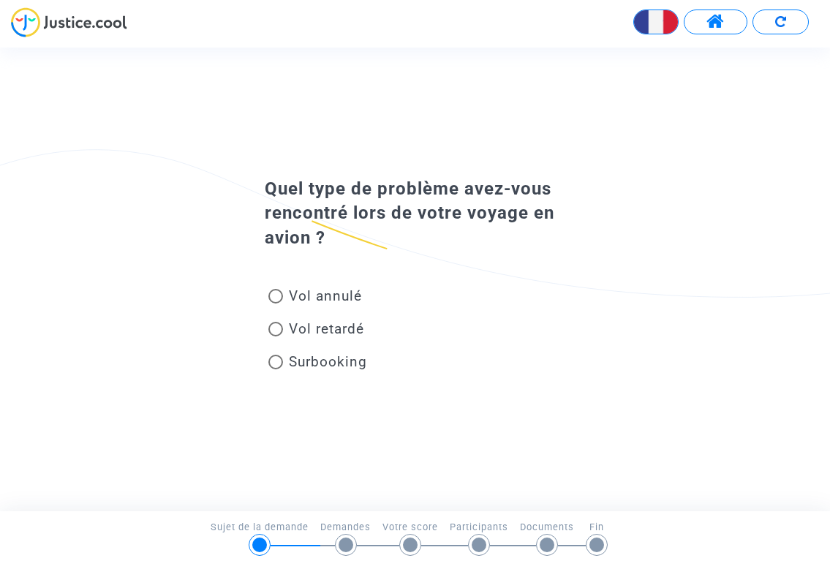
click at [277, 296] on span at bounding box center [275, 296] width 15 height 15
click at [276, 303] on input "Vol annulé" at bounding box center [275, 303] width 1 height 1
radio input "true"
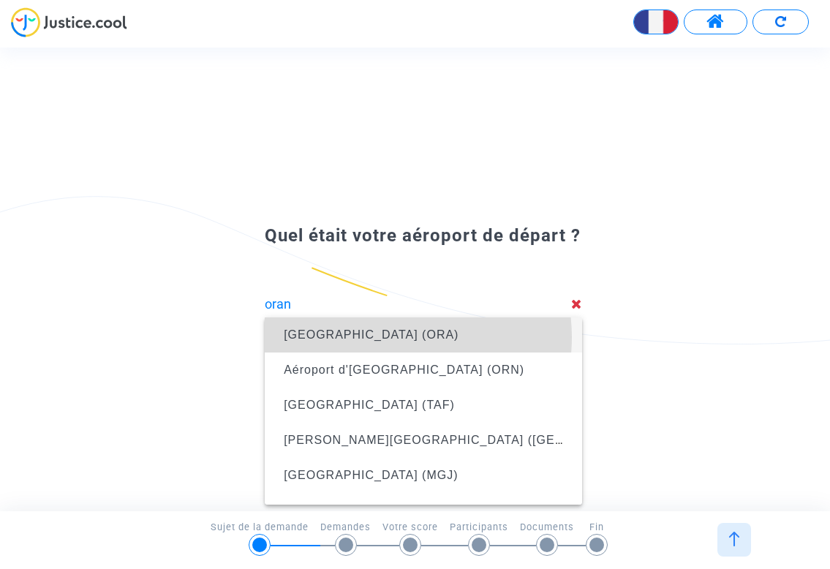
click at [391, 337] on span "[GEOGRAPHIC_DATA] (ORA)" at bounding box center [371, 334] width 175 height 12
type input "[GEOGRAPHIC_DATA] (ORA)"
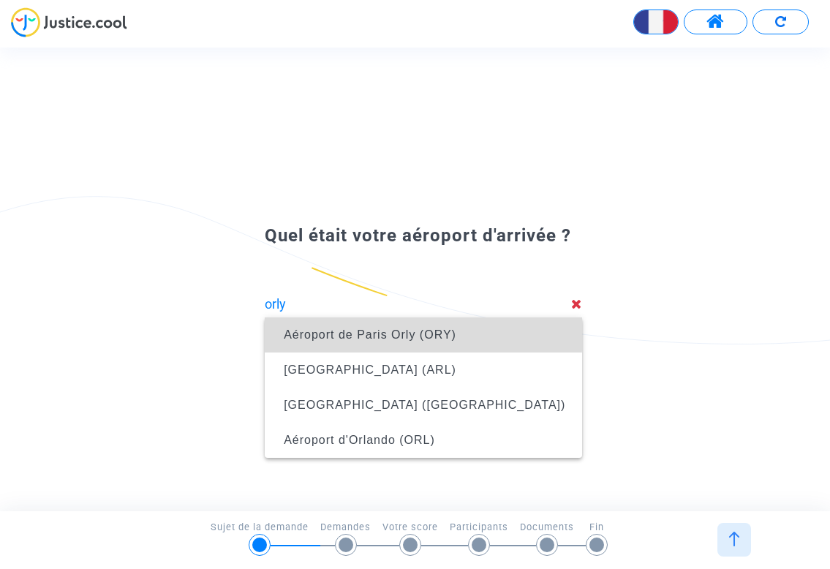
click at [390, 333] on span "Aéroport de Paris Orly (ORY)" at bounding box center [370, 334] width 172 height 12
type input "Aéroport de Paris Orly (ORY)"
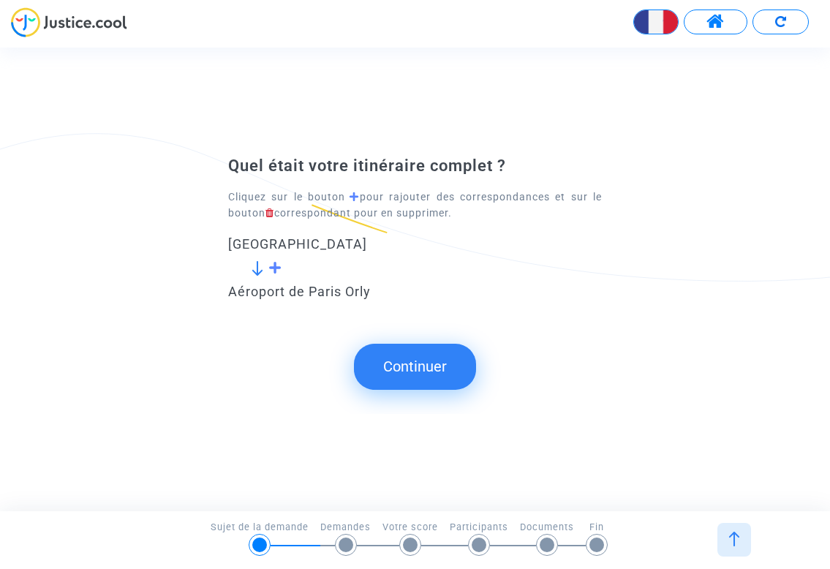
click at [432, 364] on button "Continuer" at bounding box center [415, 365] width 122 height 45
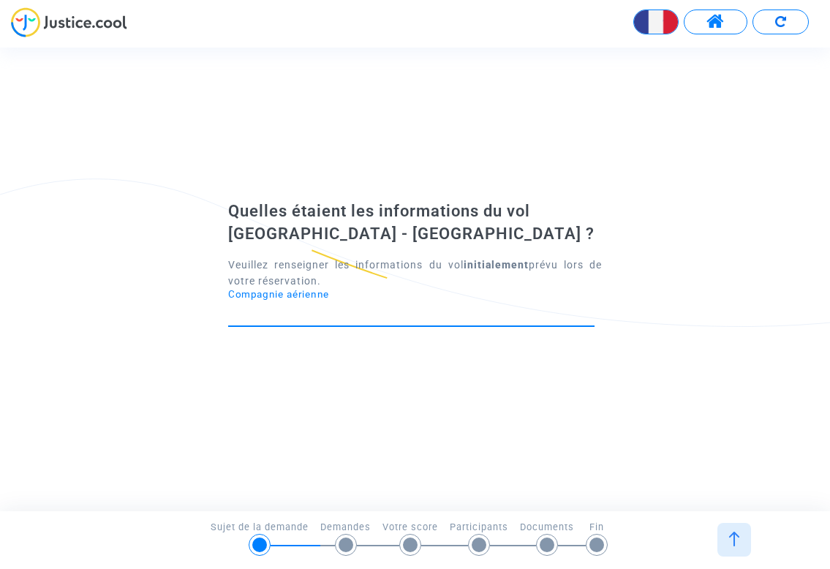
click at [390, 316] on input "Compagnie aérienne" at bounding box center [411, 312] width 366 height 15
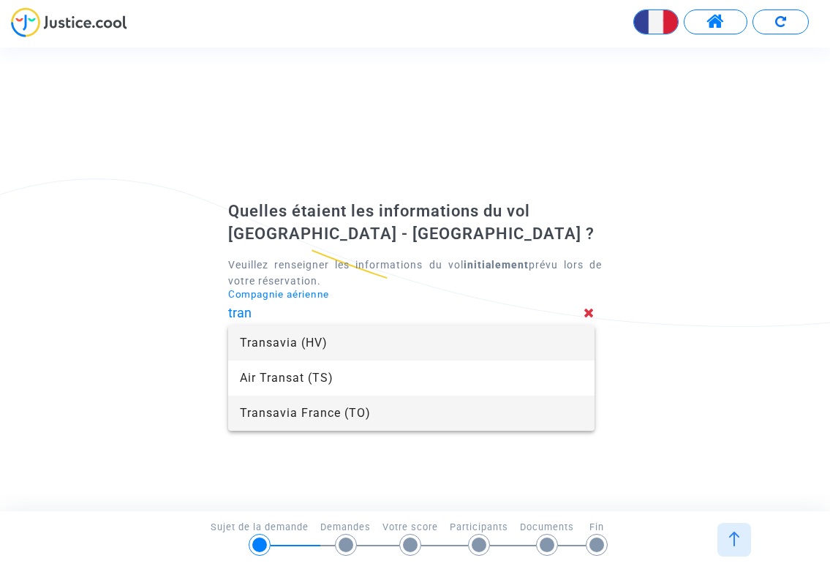
click at [345, 408] on span "Transavia France (TO)" at bounding box center [411, 412] width 343 height 35
type input "Transavia France"
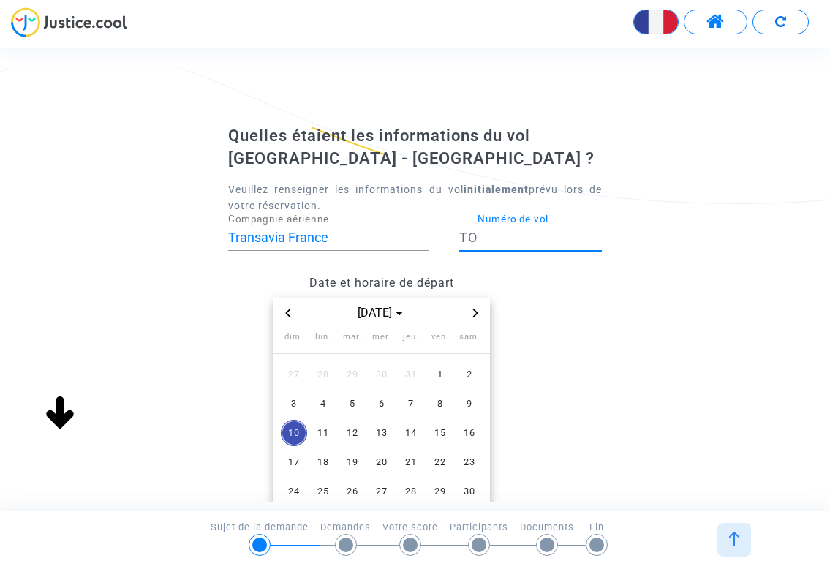
click at [487, 241] on input "Numéro de vol" at bounding box center [539, 237] width 124 height 15
type input "7251"
click at [444, 397] on span "8" at bounding box center [440, 403] width 26 height 26
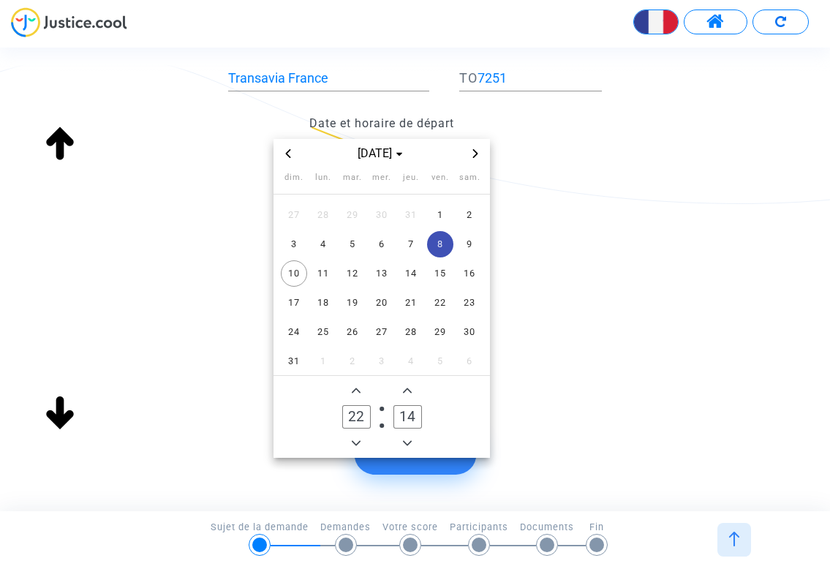
scroll to position [173, 0]
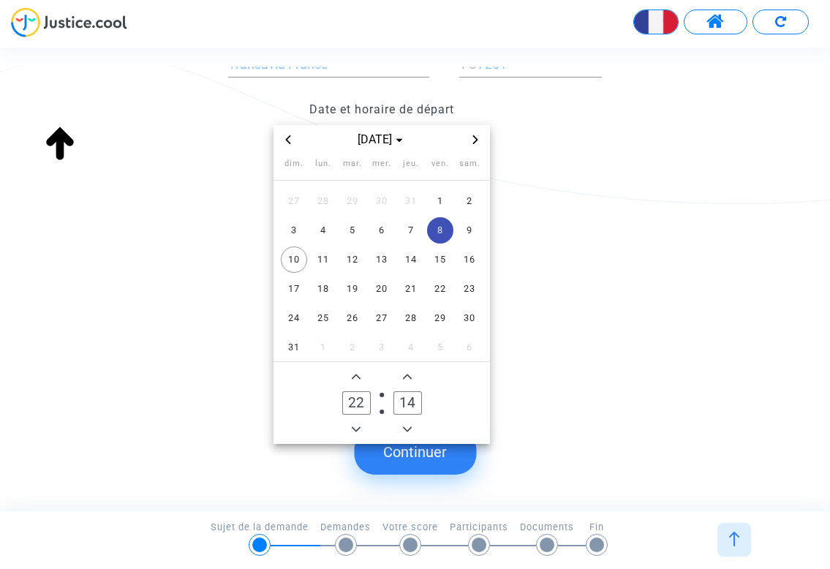
click at [358, 375] on icon "Add a hour" at bounding box center [356, 376] width 9 height 5
click at [357, 374] on icon "Add a hour" at bounding box center [356, 376] width 9 height 5
click at [359, 422] on span "Minus a hour" at bounding box center [356, 429] width 18 height 18
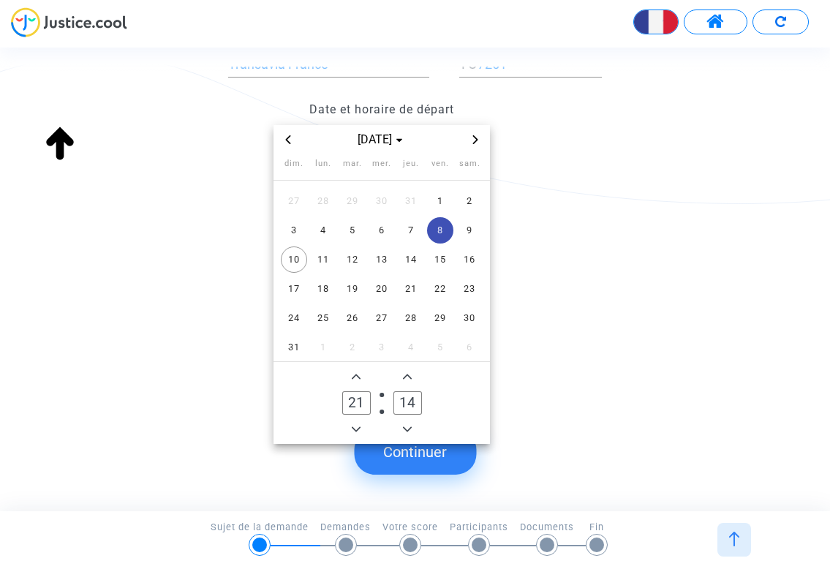
click at [359, 422] on span "Minus a hour" at bounding box center [356, 429] width 18 height 18
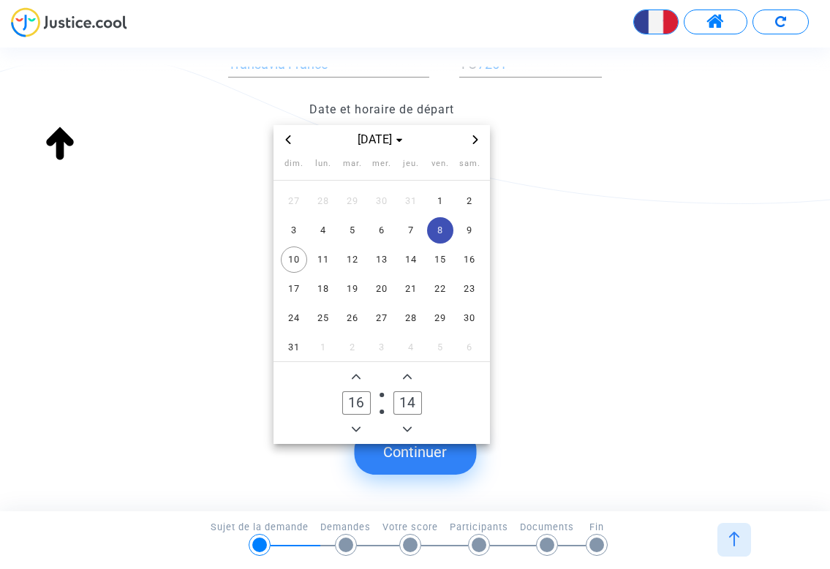
click at [359, 422] on span "Minus a hour" at bounding box center [356, 429] width 18 height 18
type input "15"
click at [408, 422] on span "Minus a minute" at bounding box center [407, 429] width 18 height 18
click at [408, 425] on icon "Minus a minute" at bounding box center [407, 429] width 9 height 9
click at [409, 384] on owl-date-time-timer-box "12 Minute" at bounding box center [406, 403] width 51 height 70
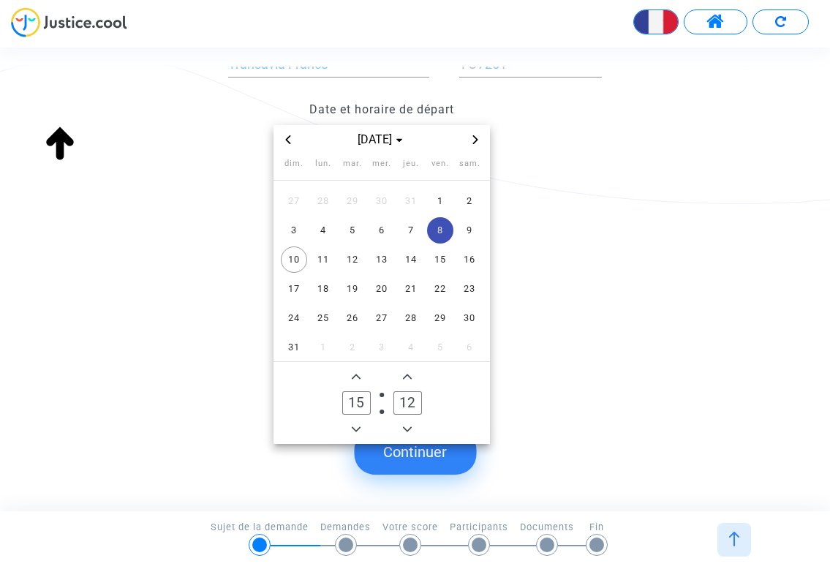
click at [409, 380] on span "Add a minute" at bounding box center [407, 377] width 18 height 18
click at [408, 380] on span "Add a minute" at bounding box center [407, 377] width 18 height 18
click at [408, 378] on span "Add a minute" at bounding box center [407, 377] width 18 height 18
click at [408, 378] on icon "Add a minute" at bounding box center [407, 376] width 9 height 9
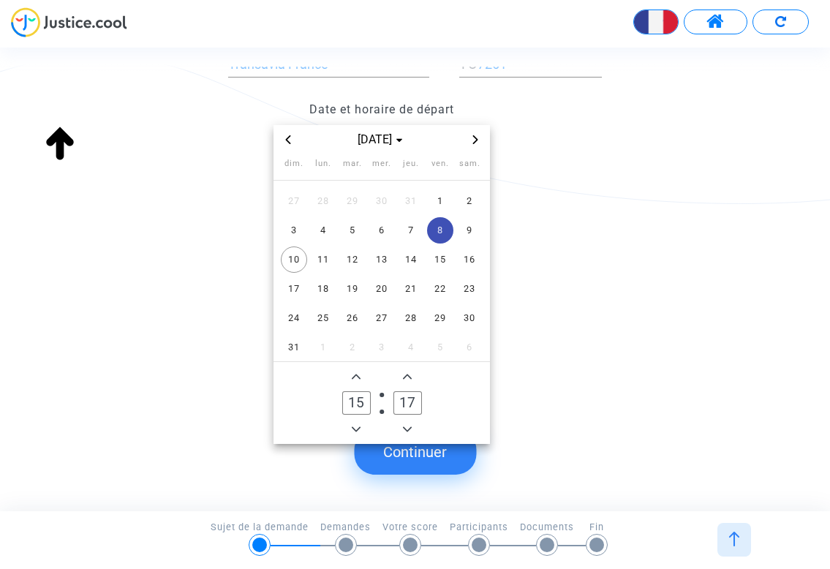
click at [408, 378] on icon "Add a minute" at bounding box center [407, 376] width 9 height 9
click at [407, 378] on icon "Add a minute" at bounding box center [407, 376] width 9 height 9
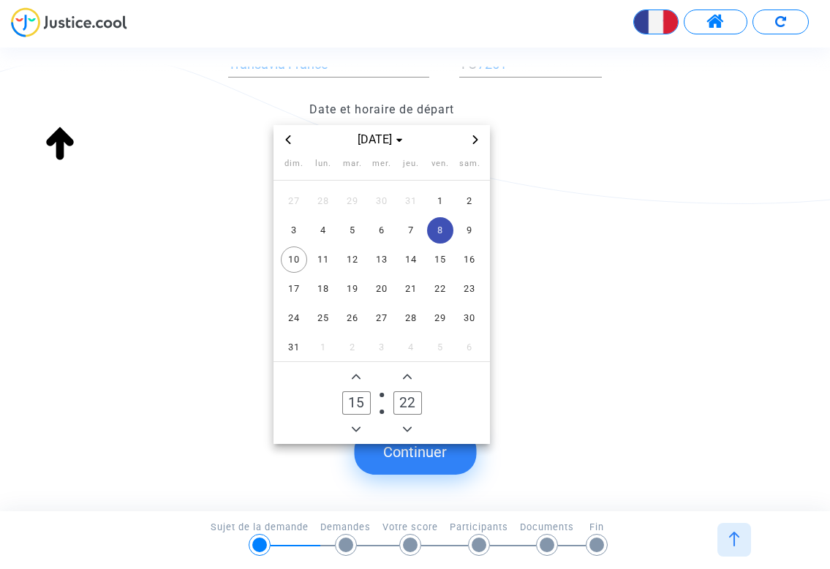
click at [407, 378] on icon "Add a minute" at bounding box center [407, 376] width 9 height 9
click at [407, 379] on icon "Add a minute" at bounding box center [407, 376] width 9 height 9
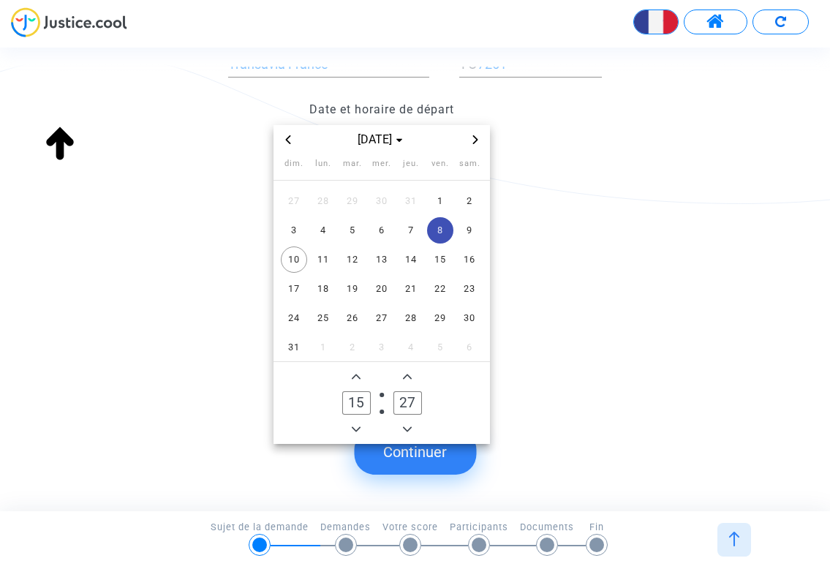
click at [407, 379] on icon "Add a minute" at bounding box center [407, 376] width 9 height 9
click at [406, 379] on icon "Add a minute" at bounding box center [407, 376] width 9 height 9
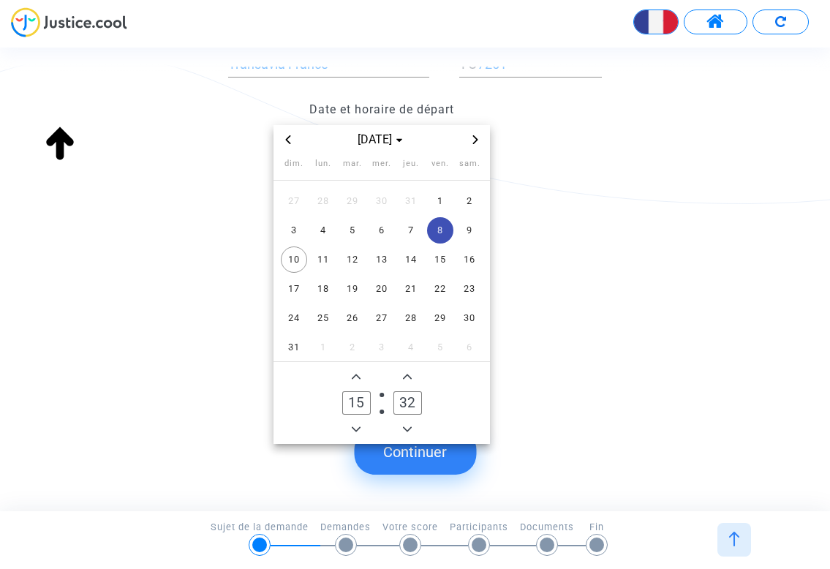
click at [406, 379] on icon "Add a minute" at bounding box center [407, 376] width 9 height 9
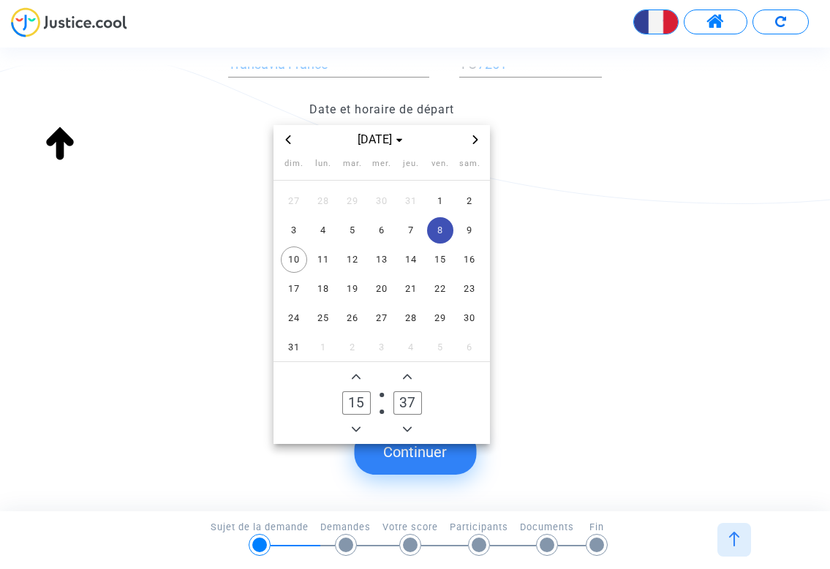
click at [406, 379] on icon "Add a minute" at bounding box center [407, 376] width 9 height 9
click at [406, 377] on icon "Add a minute" at bounding box center [407, 376] width 9 height 9
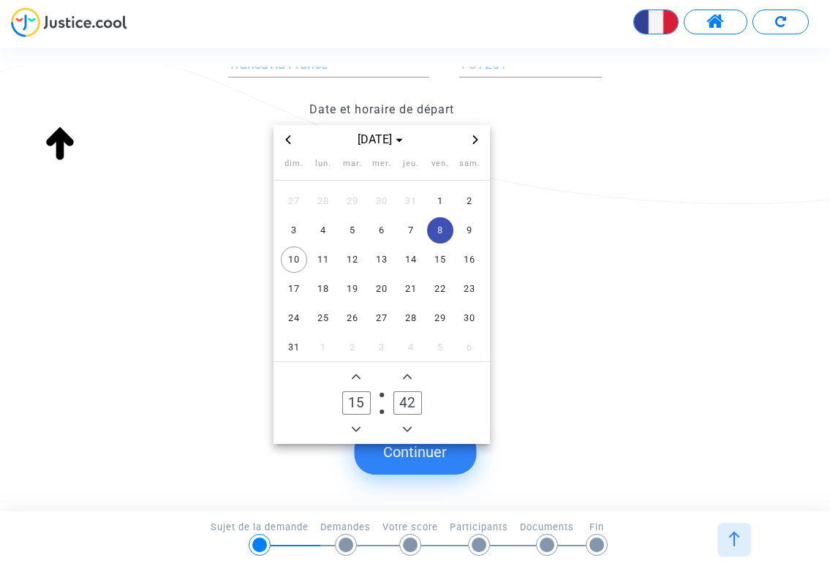
click at [406, 377] on icon "Add a minute" at bounding box center [407, 376] width 9 height 9
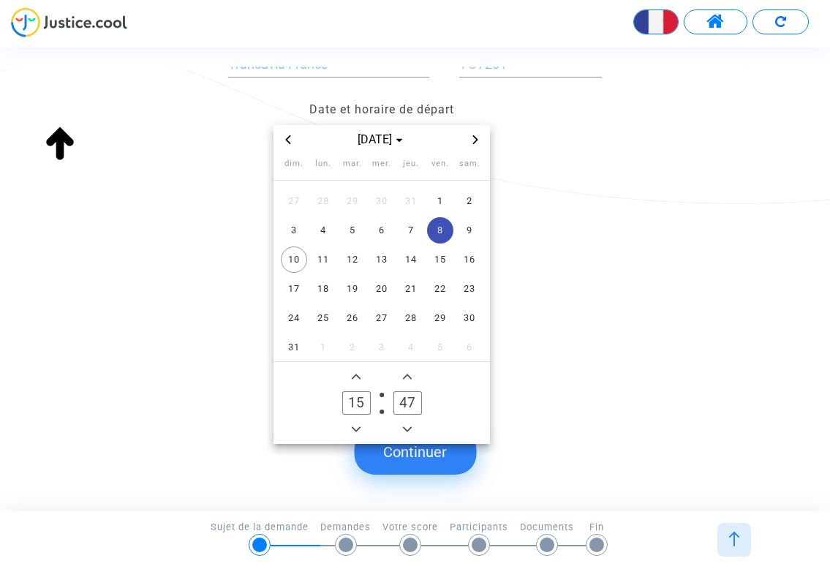
click at [406, 377] on icon "Add a minute" at bounding box center [407, 376] width 9 height 9
type input "50"
click at [559, 369] on div "Date et horaire de départ [DATE] dim. lun. mar. mer. jeu. ven. sam. 27 28 29 30…" at bounding box center [414, 268] width 395 height 349
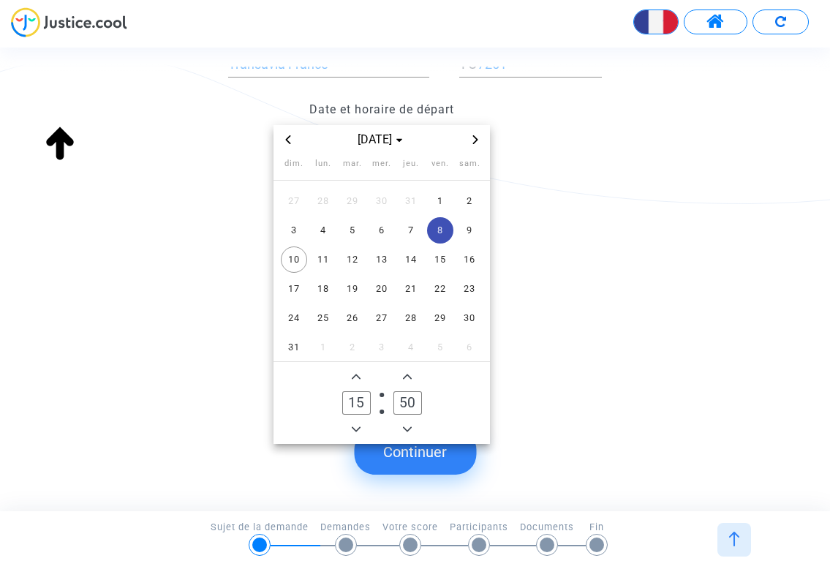
click at [444, 459] on button "Continuer" at bounding box center [415, 451] width 122 height 45
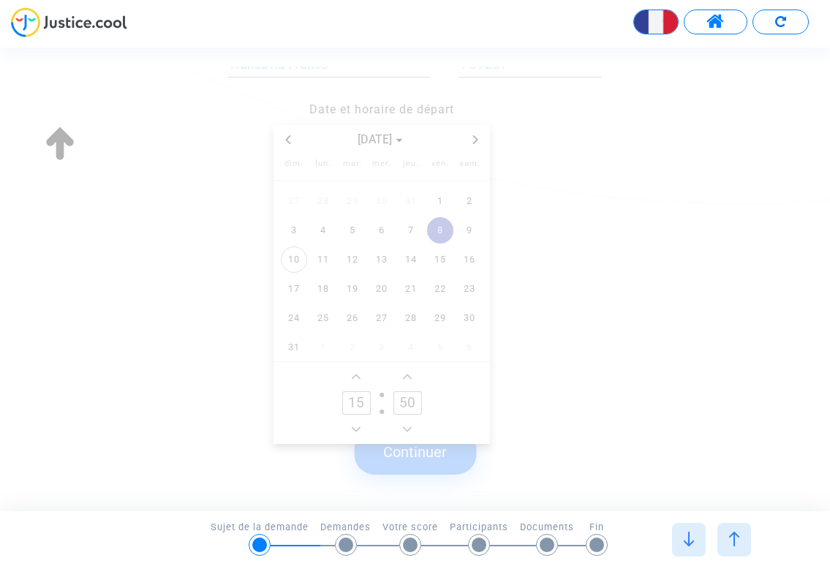
click at [422, 454] on button "Continuer" at bounding box center [415, 451] width 122 height 45
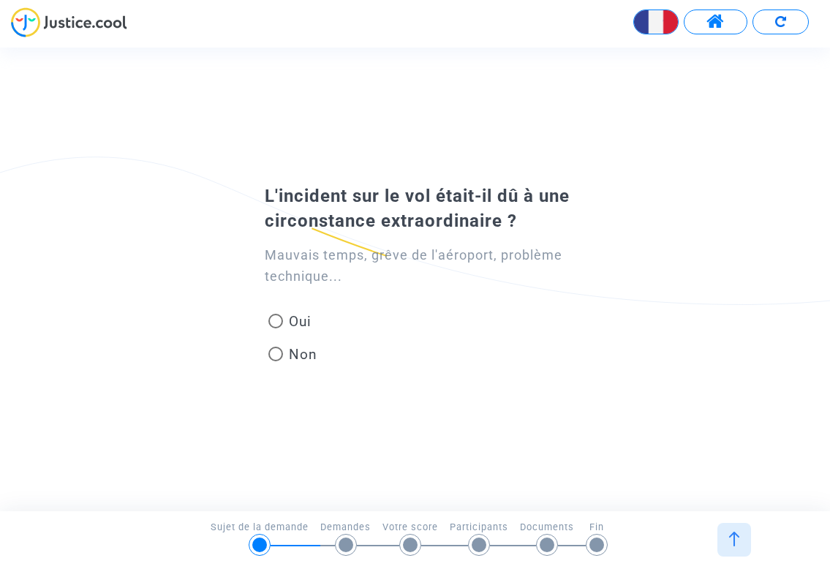
click at [272, 355] on span at bounding box center [275, 353] width 15 height 15
click at [275, 361] on input "Non" at bounding box center [275, 361] width 1 height 1
radio input "true"
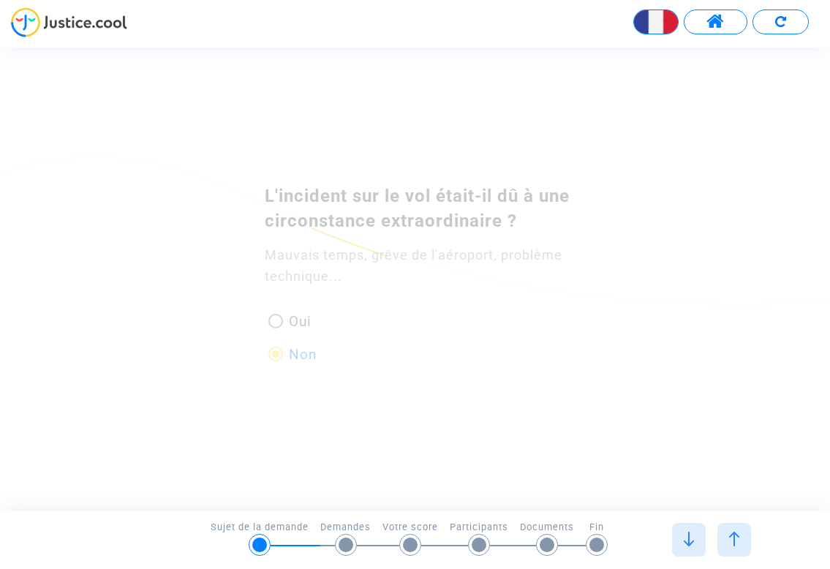
scroll to position [0, 0]
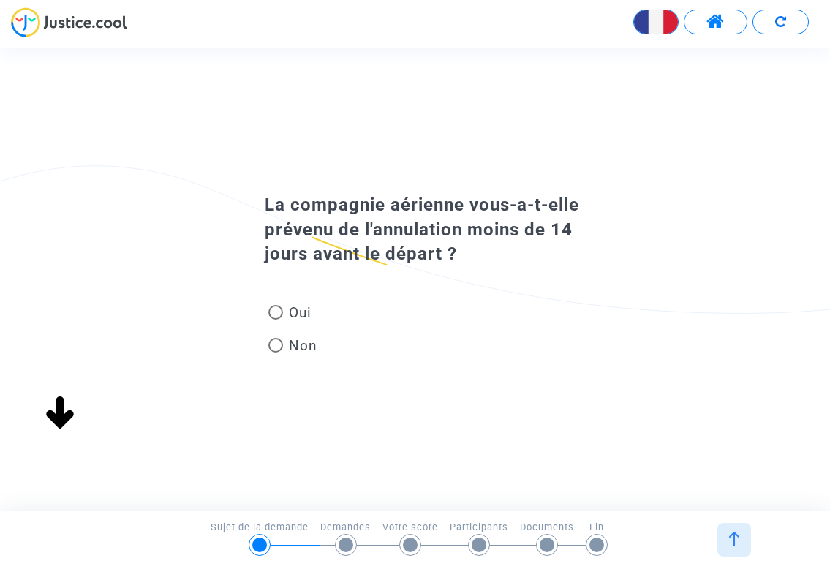
click at [276, 314] on span at bounding box center [275, 312] width 15 height 15
click at [276, 319] on input "Oui" at bounding box center [275, 319] width 1 height 1
radio input "true"
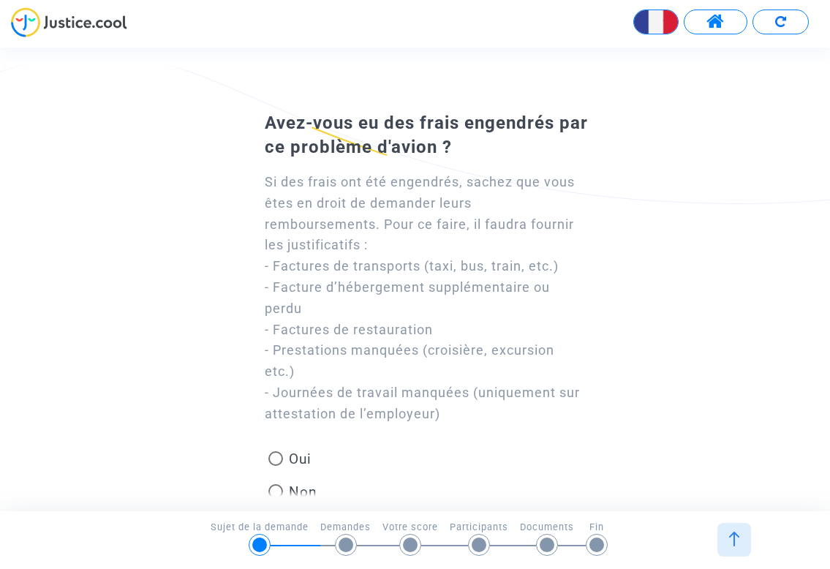
scroll to position [99, 0]
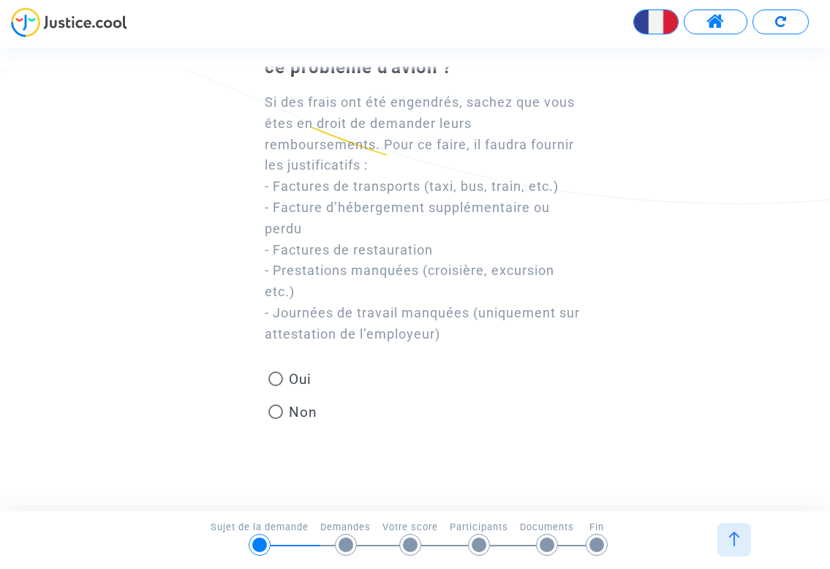
click at [276, 371] on span at bounding box center [275, 378] width 15 height 15
click at [276, 386] on input "Oui" at bounding box center [275, 386] width 1 height 1
radio input "true"
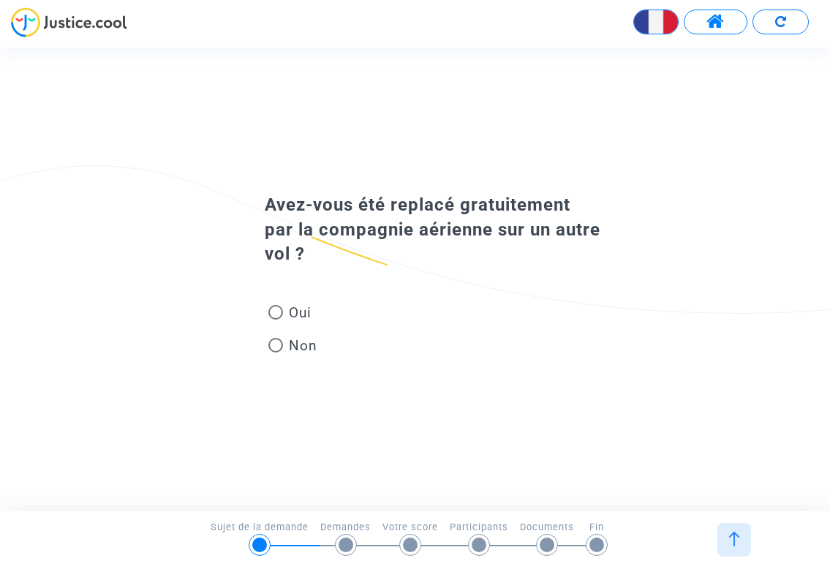
click at [278, 309] on span at bounding box center [275, 312] width 15 height 15
click at [276, 319] on input "Oui" at bounding box center [275, 319] width 1 height 1
radio input "true"
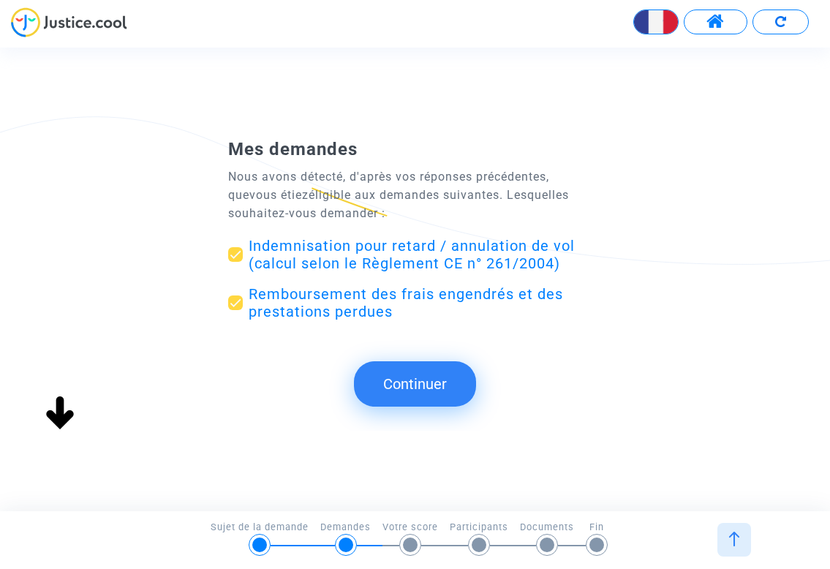
scroll to position [0, 0]
click at [433, 376] on button "Continuer" at bounding box center [415, 383] width 122 height 45
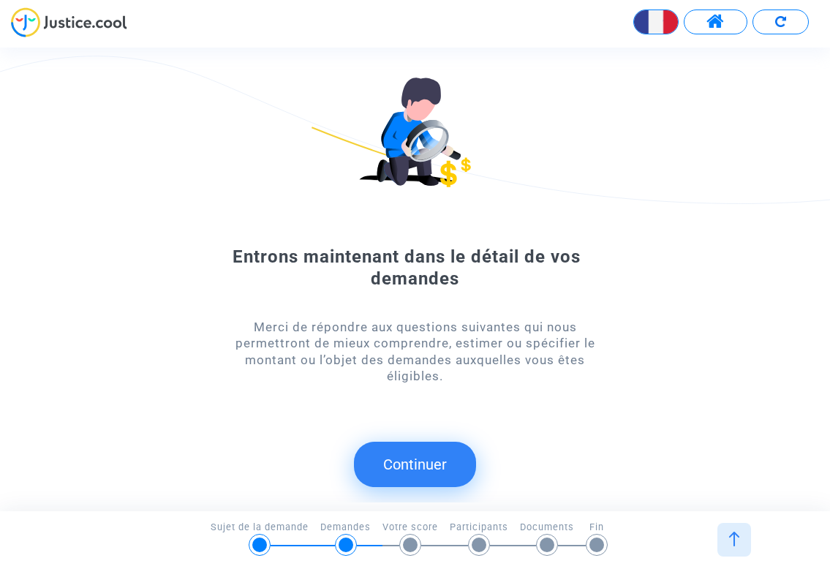
click at [422, 454] on button "Continuer" at bounding box center [415, 463] width 122 height 45
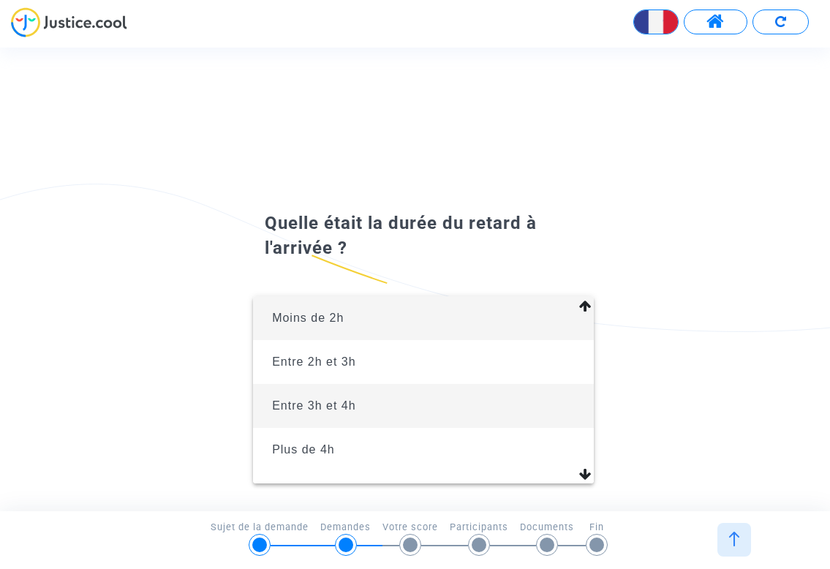
scroll to position [32, 0]
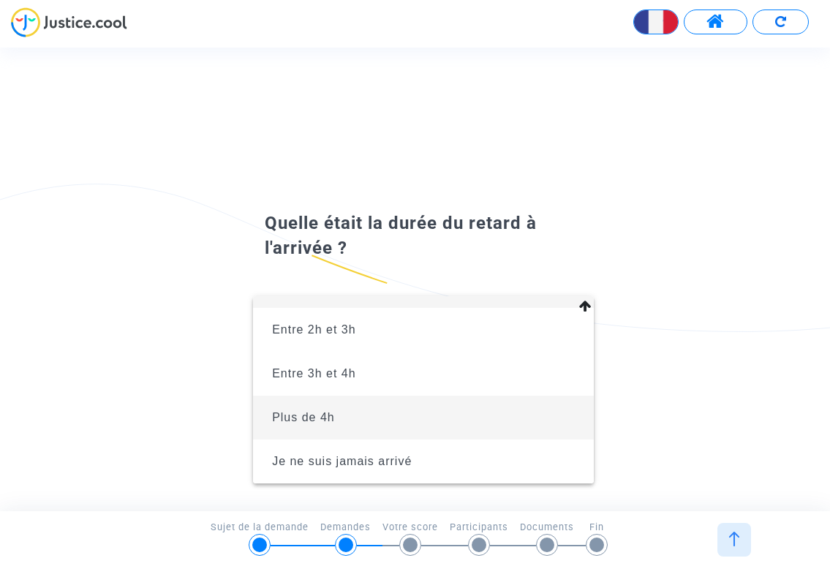
click at [316, 420] on span "Plus de 4h" at bounding box center [303, 417] width 63 height 12
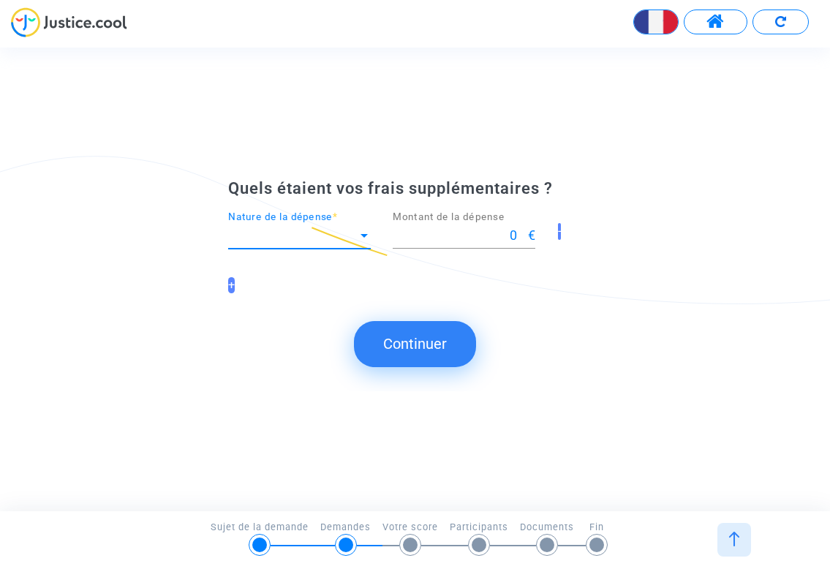
click at [364, 235] on div at bounding box center [363, 236] width 7 height 4
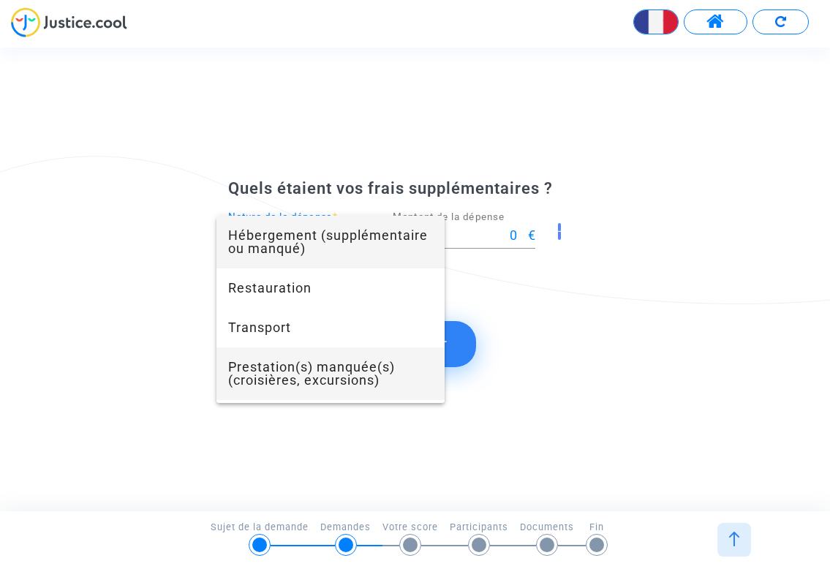
scroll to position [63, 0]
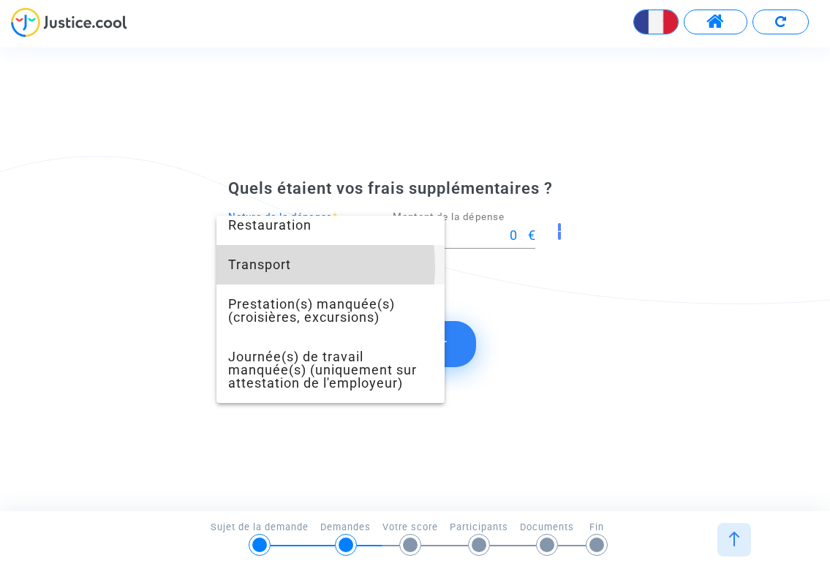
click at [265, 266] on span "Transport" at bounding box center [330, 264] width 205 height 39
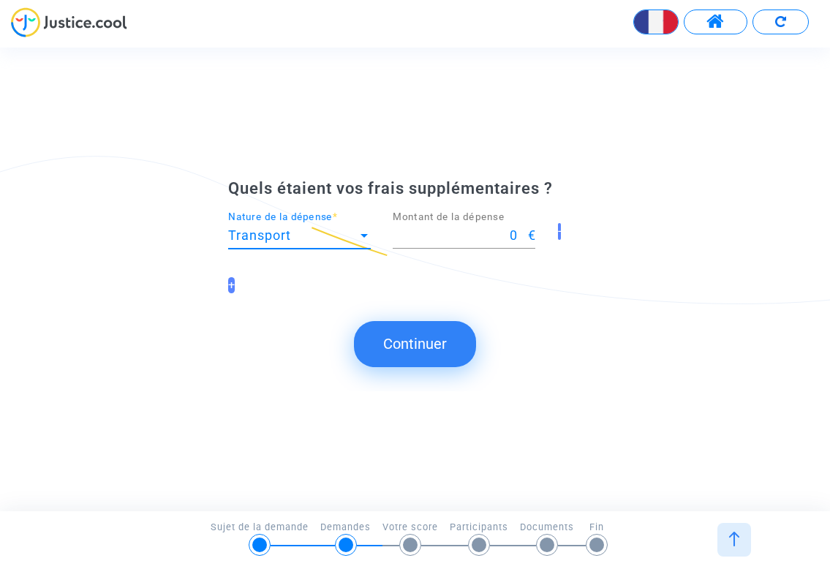
click at [531, 235] on span "€" at bounding box center [532, 234] width 8 height 15
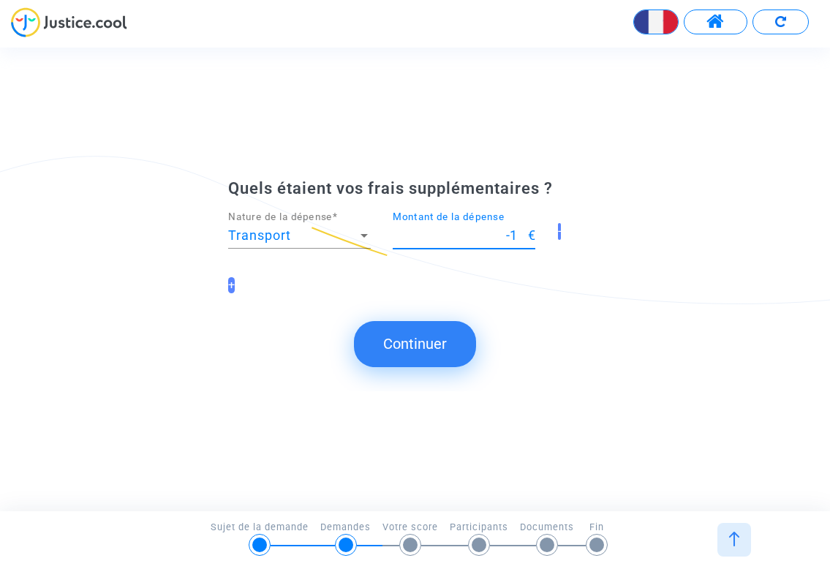
click at [524, 238] on input "-1" at bounding box center [459, 235] width 134 height 15
click at [487, 245] on div "-1 Montant de la dépense" at bounding box center [459, 229] width 134 height 37
type input "0"
click at [522, 234] on input "0" at bounding box center [459, 235] width 134 height 15
click at [531, 234] on span "€" at bounding box center [532, 234] width 8 height 15
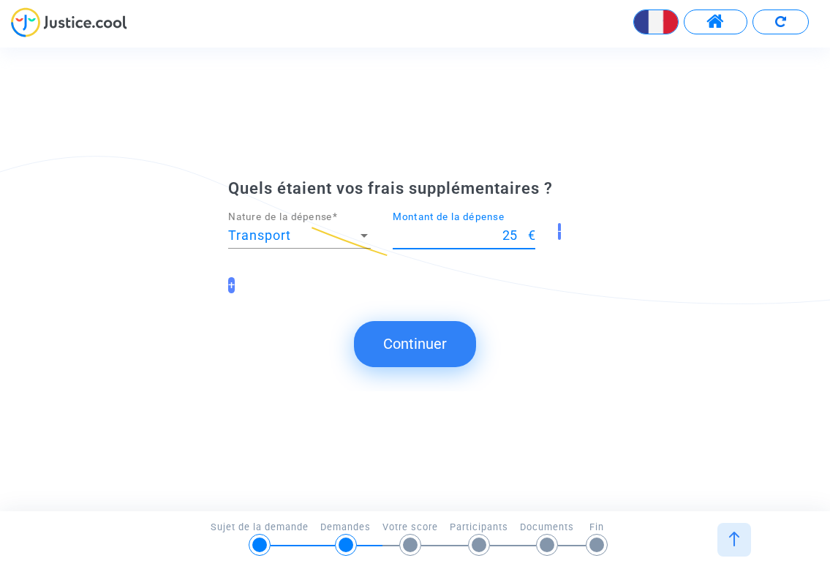
type input "25"
click at [428, 339] on button "Continuer" at bounding box center [415, 343] width 122 height 45
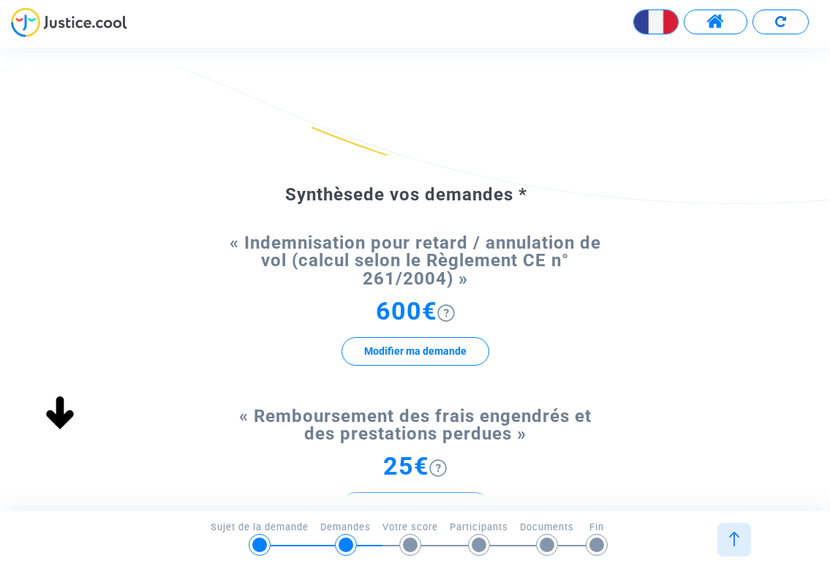
scroll to position [301, 0]
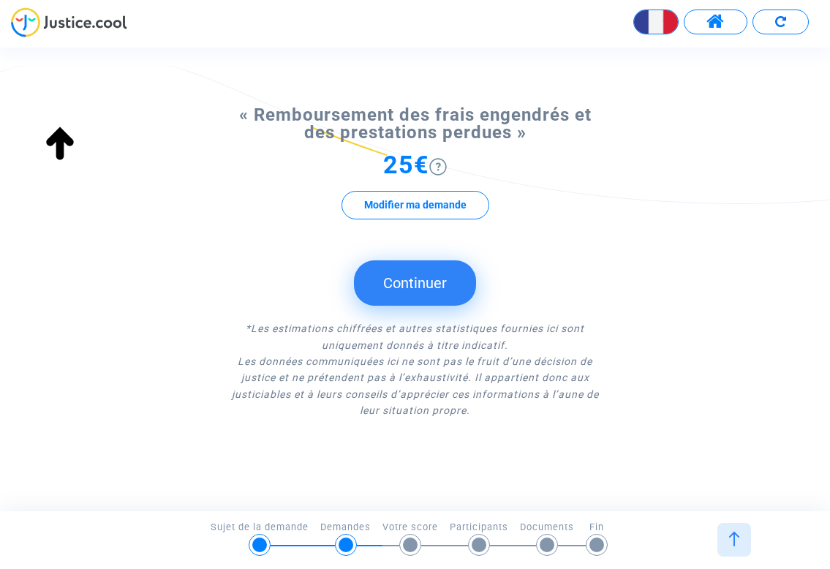
click at [430, 284] on button "Continuer" at bounding box center [415, 282] width 122 height 45
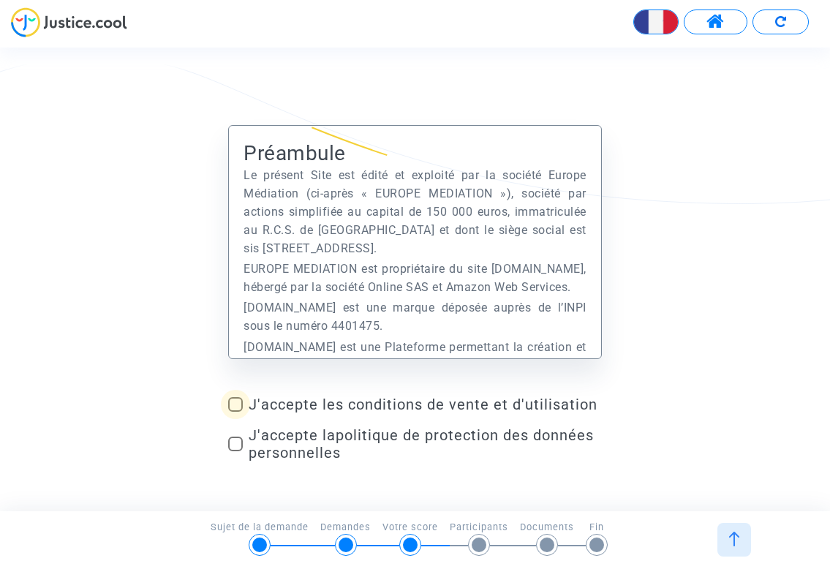
click at [242, 406] on span at bounding box center [235, 404] width 15 height 15
click at [235, 411] on input "J'accepte les conditions de vente et d'utilisation" at bounding box center [235, 411] width 1 height 1
checkbox input "true"
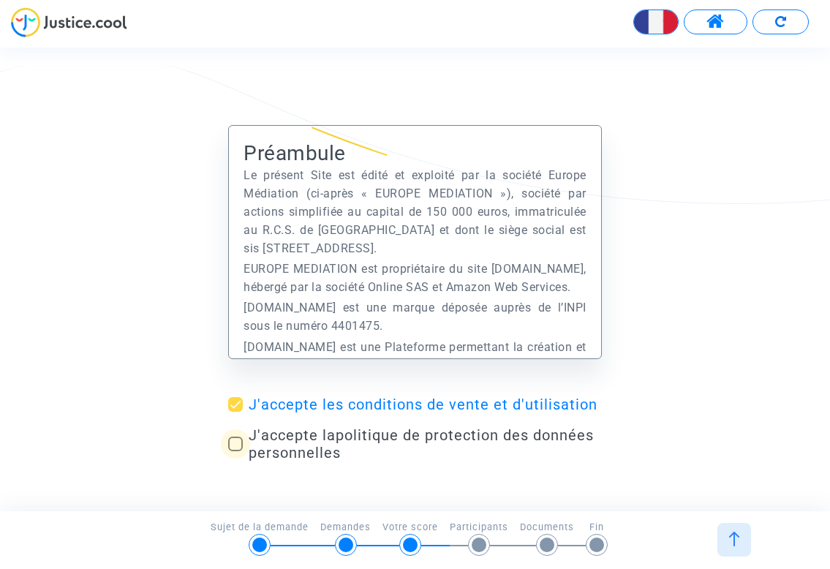
click at [243, 438] on span at bounding box center [235, 443] width 15 height 15
click at [235, 451] on input "J'accepte la politique de protection des données personnelles" at bounding box center [235, 451] width 1 height 1
checkbox input "true"
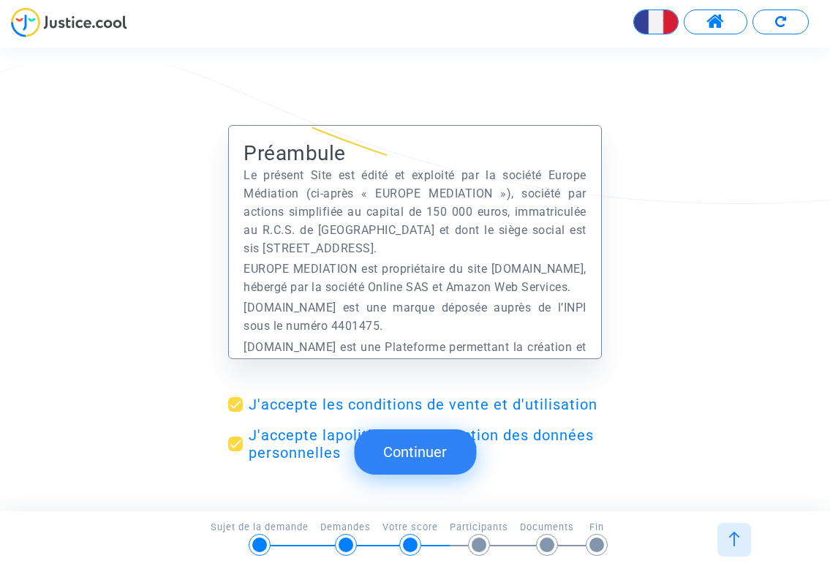
click at [399, 442] on button "Continuer" at bounding box center [415, 451] width 122 height 45
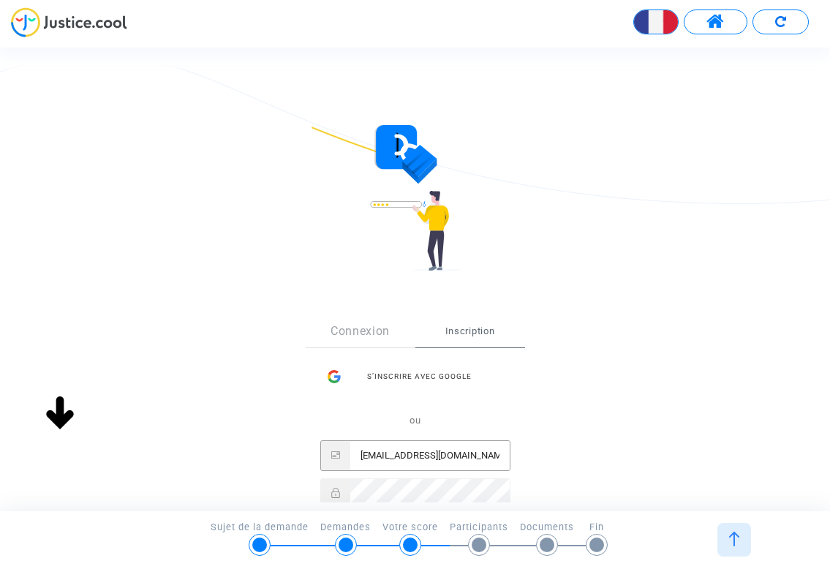
scroll to position [17, 0]
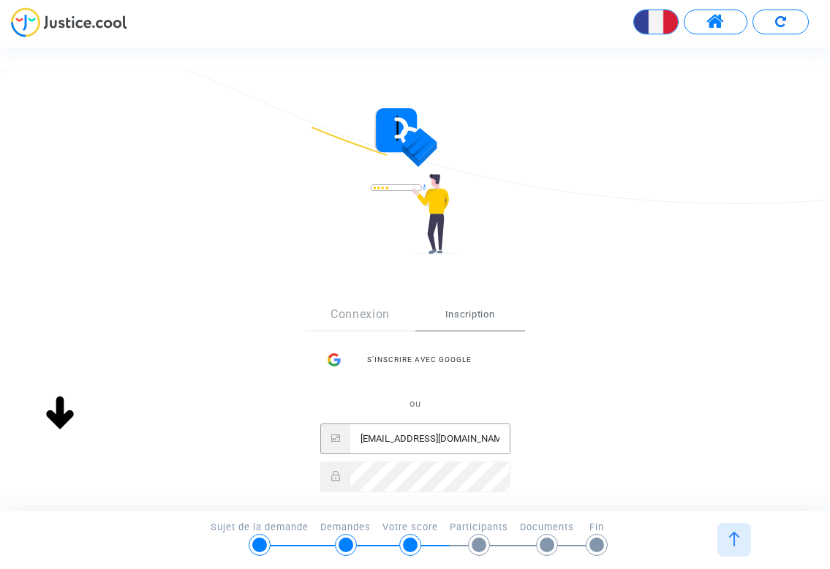
type input "[EMAIL_ADDRESS][DOMAIN_NAME]"
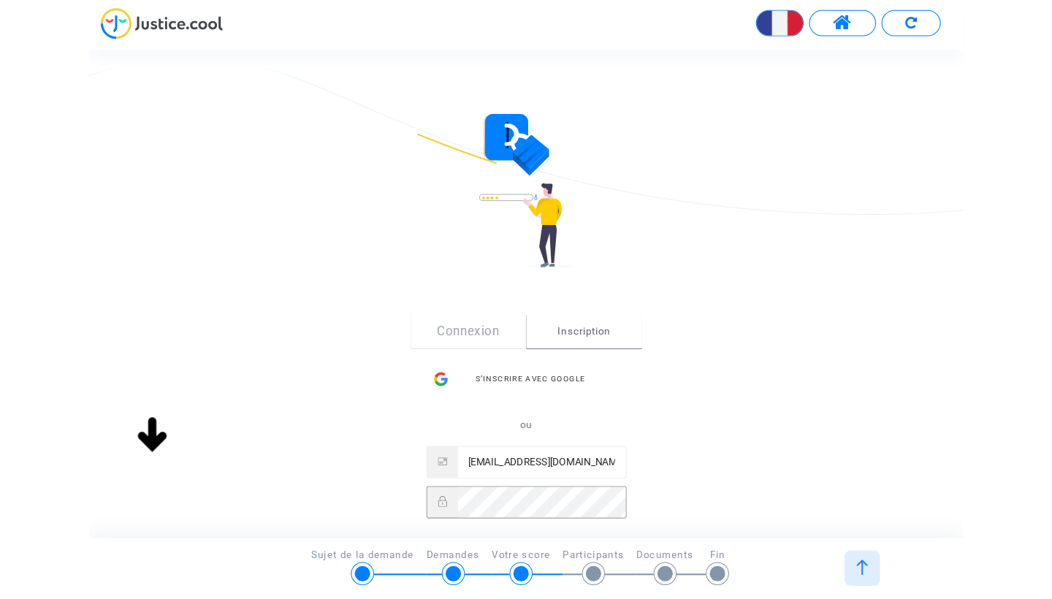
scroll to position [186, 0]
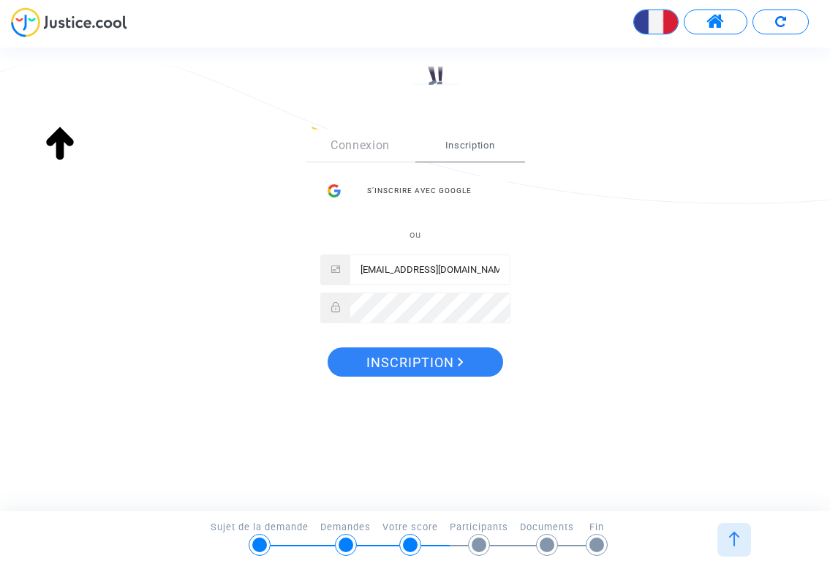
click at [435, 369] on span "Inscription" at bounding box center [414, 362] width 97 height 31
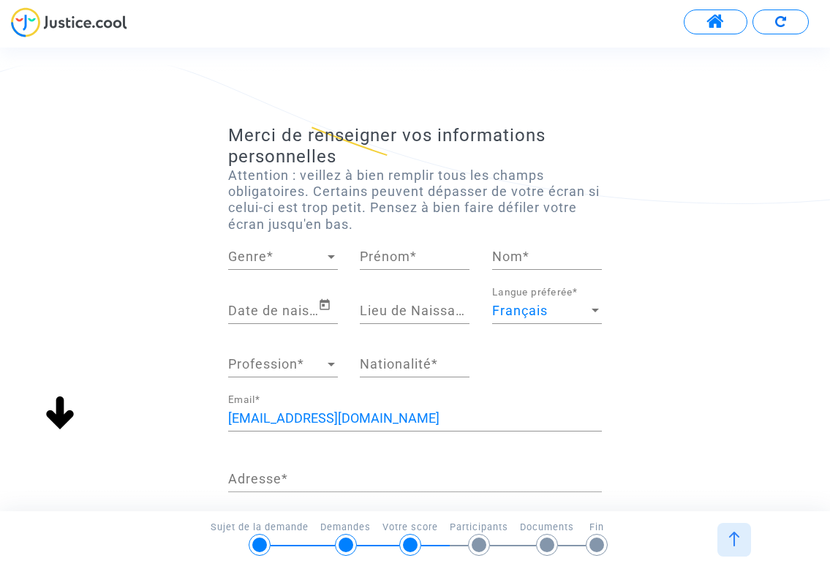
click at [322, 249] on span "Genre" at bounding box center [276, 256] width 96 height 15
drag, startPoint x: 301, startPoint y: 255, endPoint x: 351, endPoint y: 257, distance: 49.7
click at [303, 255] on span "Madame" at bounding box center [283, 254] width 110 height 39
type input "Lima"
type input "ZITOUNI"
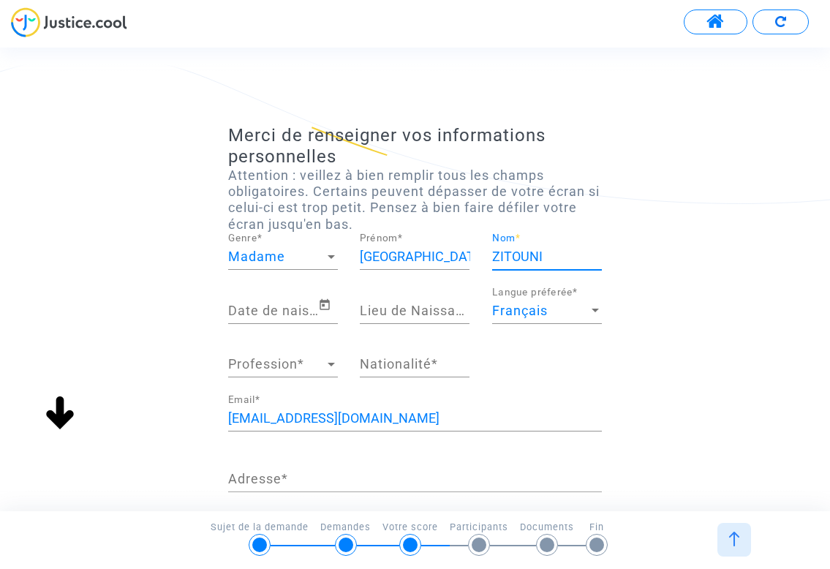
click at [314, 303] on input "Date de naissance *" at bounding box center [273, 310] width 90 height 15
click at [325, 304] on icon "Open calendar" at bounding box center [324, 305] width 13 height 18
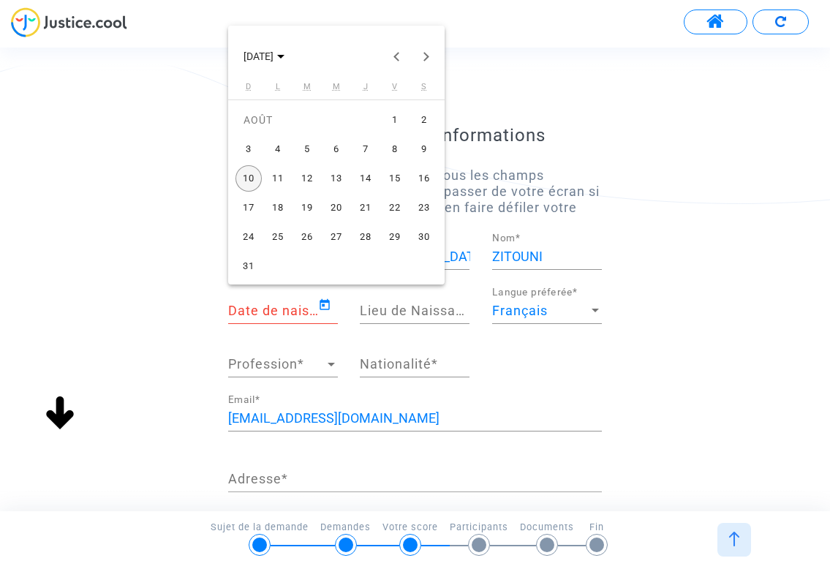
click at [273, 56] on span "AOÛT 2025" at bounding box center [258, 57] width 30 height 12
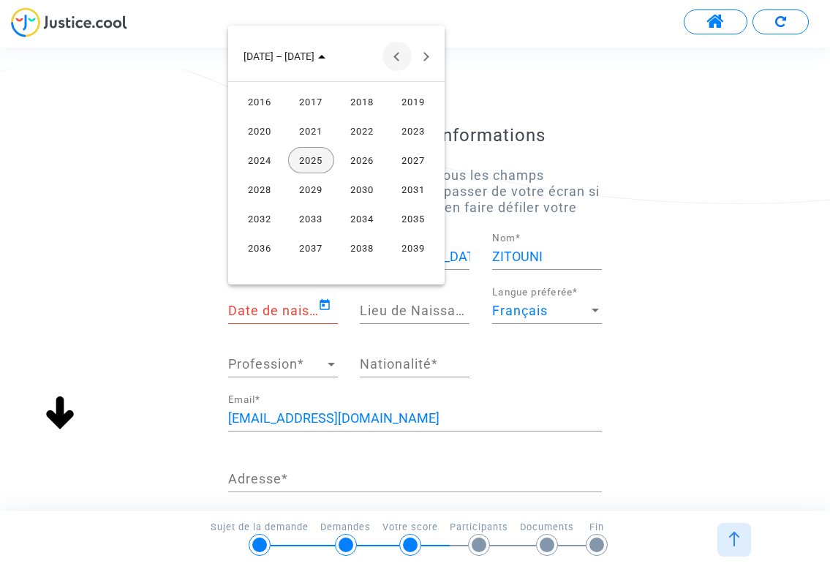
click at [400, 53] on button "Previous 24 years" at bounding box center [396, 56] width 29 height 29
click at [399, 54] on button "Previous 24 years" at bounding box center [396, 56] width 29 height 29
click at [424, 54] on button "Next 24 years" at bounding box center [425, 56] width 29 height 29
click at [271, 161] on div "1976" at bounding box center [260, 160] width 46 height 26
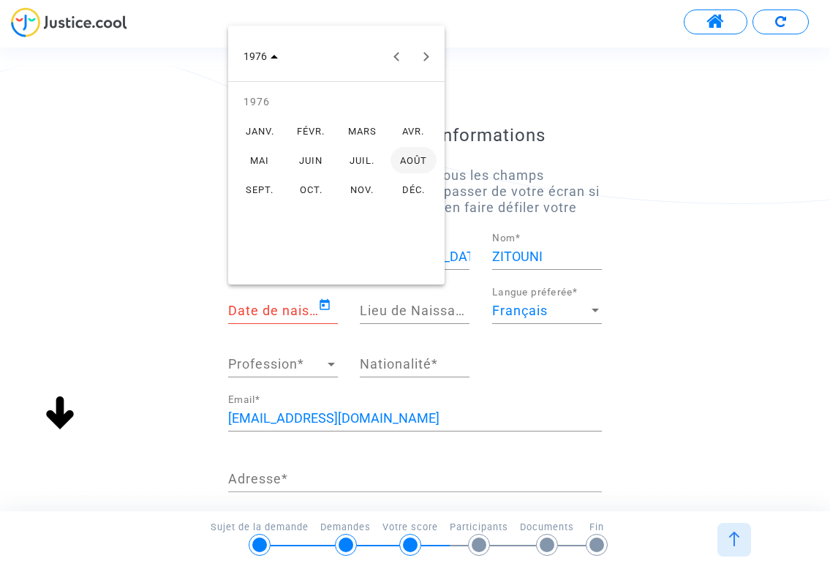
click at [366, 151] on div "JUIL." at bounding box center [362, 160] width 46 height 26
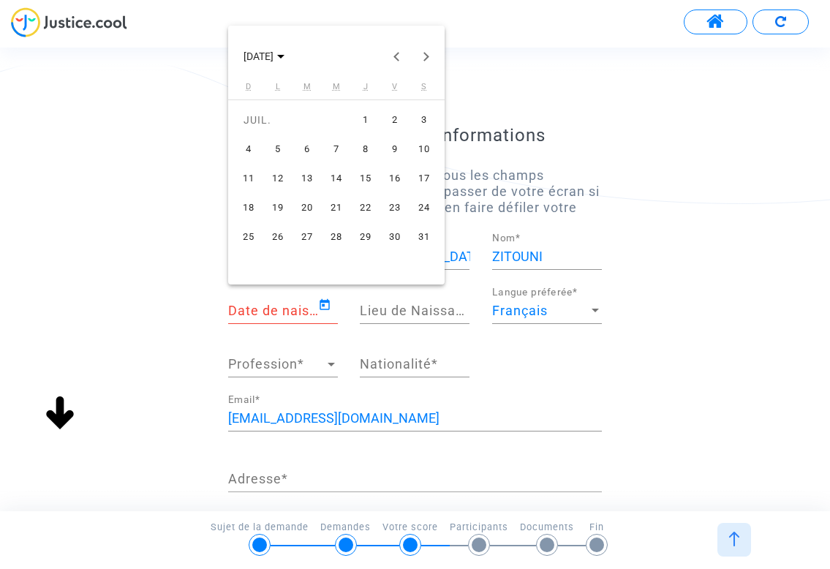
click at [309, 206] on div "20" at bounding box center [307, 207] width 26 height 26
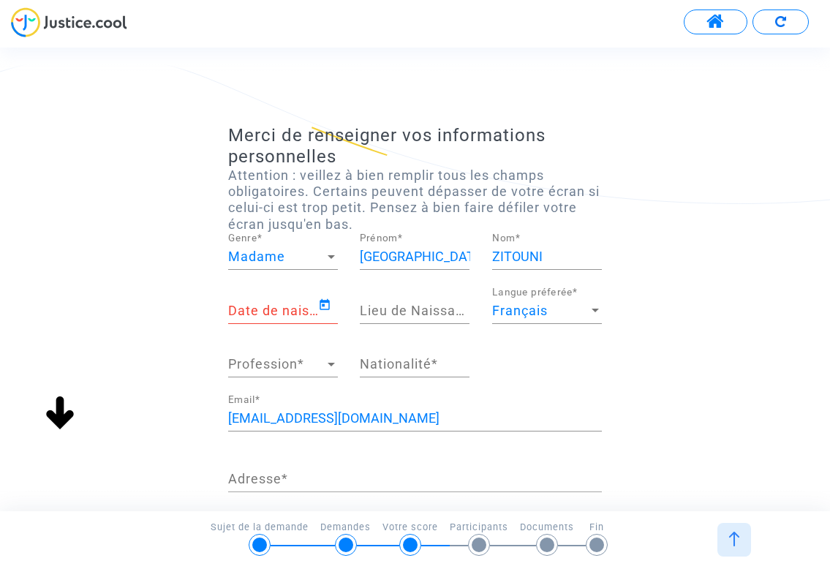
type input "20/07/1976"
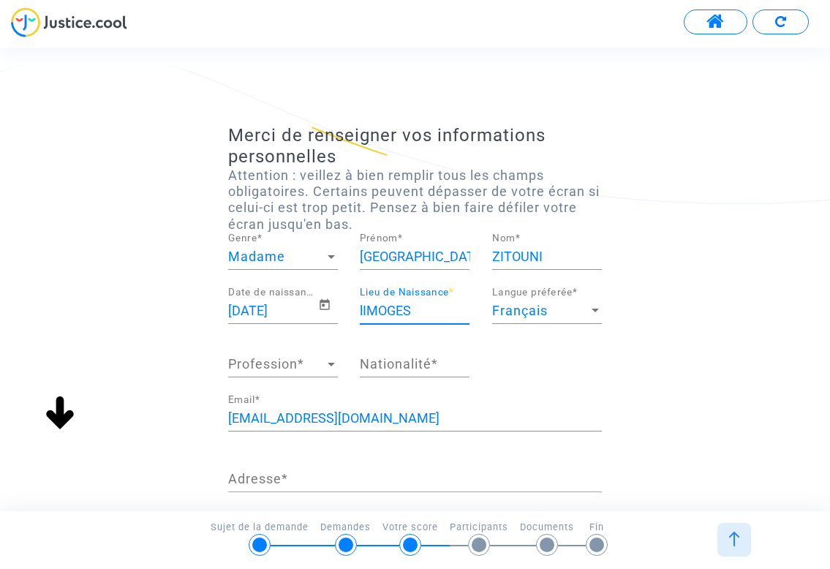
click at [363, 307] on input "lIMOGES" at bounding box center [415, 310] width 110 height 15
type input "LIMOGES"
click at [326, 359] on div at bounding box center [330, 364] width 13 height 15
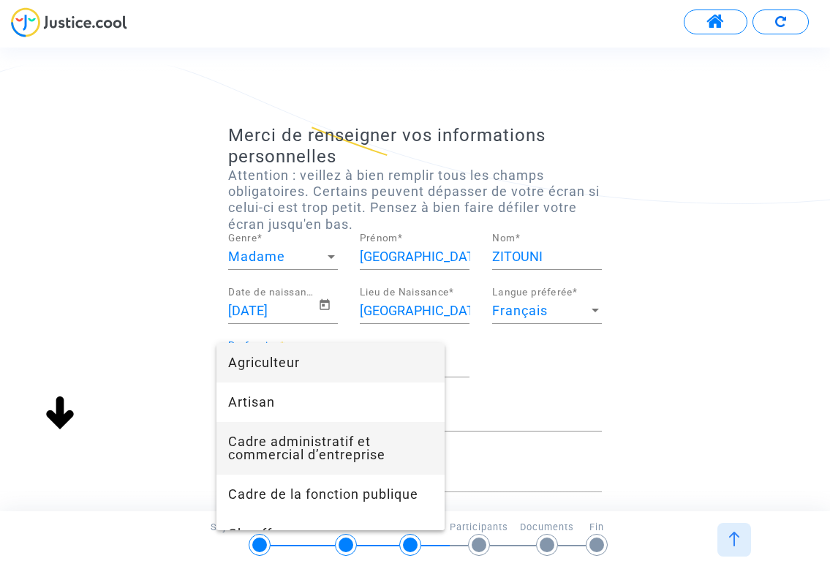
click at [371, 449] on span "Cadre administratif et commercial d’entreprise" at bounding box center [330, 448] width 205 height 53
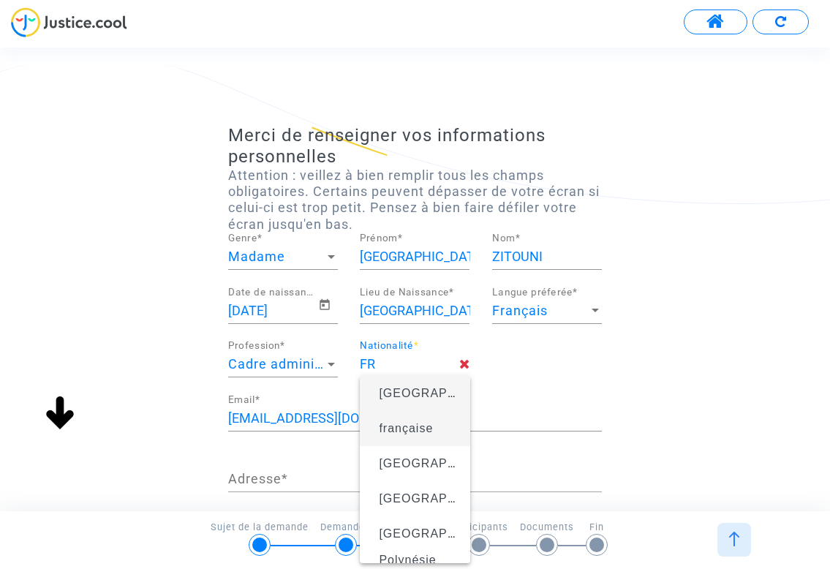
click at [412, 423] on span "française" at bounding box center [406, 428] width 54 height 12
type input "française"
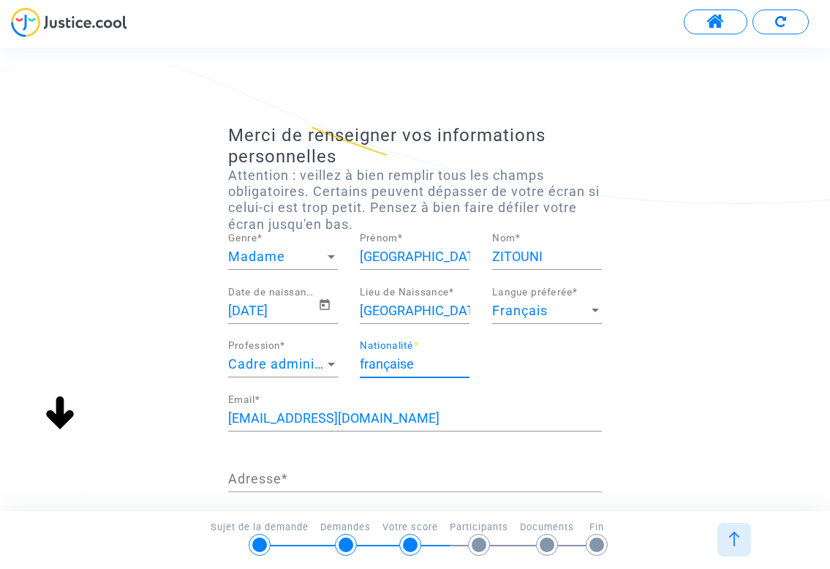
scroll to position [72, 0]
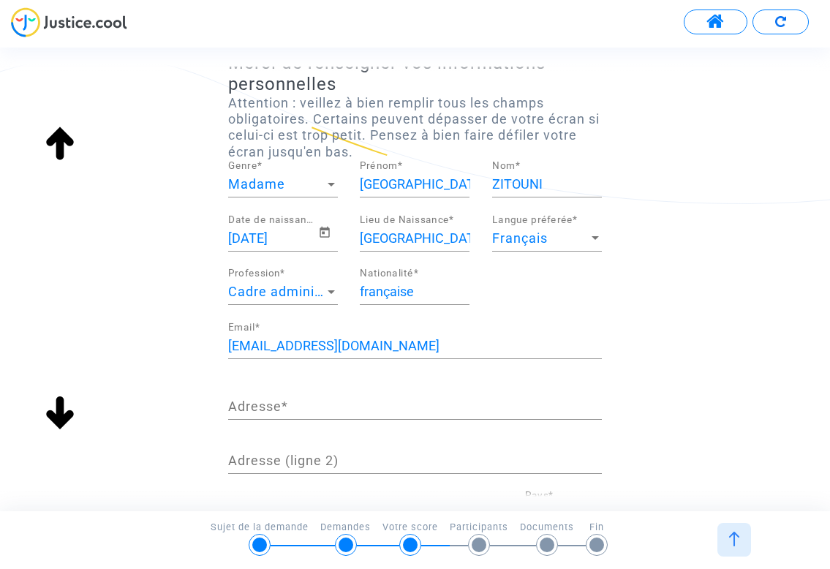
click at [404, 413] on div "Adresse *" at bounding box center [414, 400] width 373 height 37
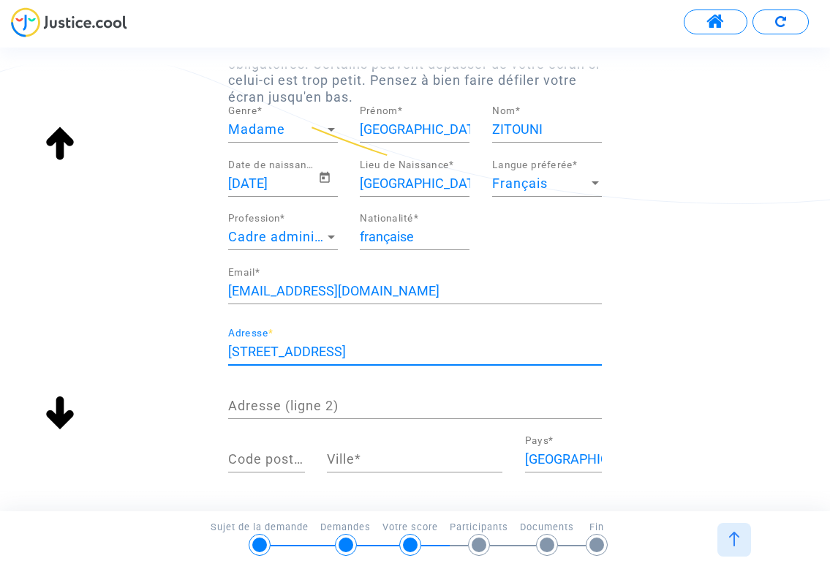
scroll to position [221, 0]
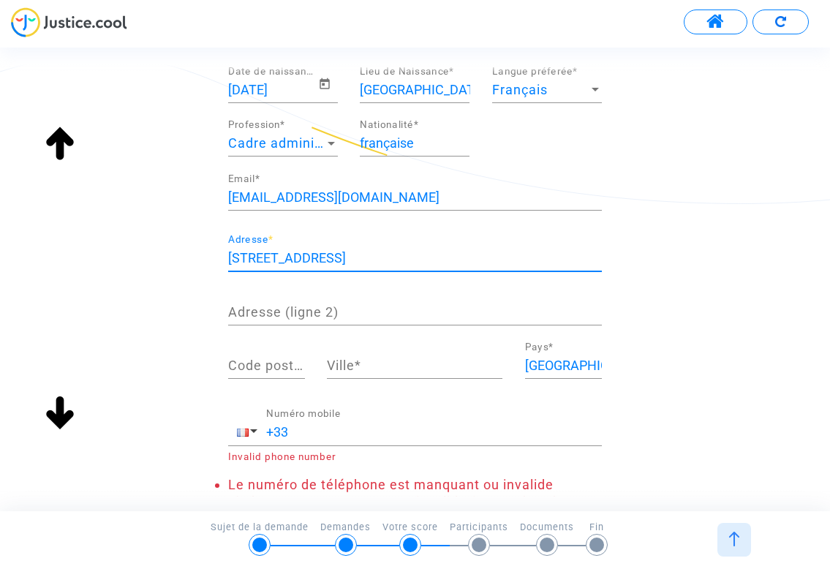
type input "51 RUE SAINT FARGEAU"
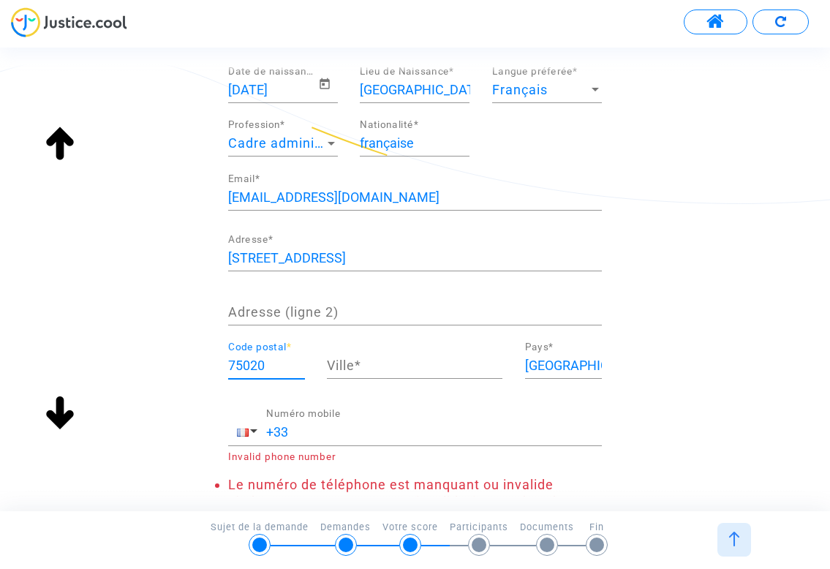
type input "75020"
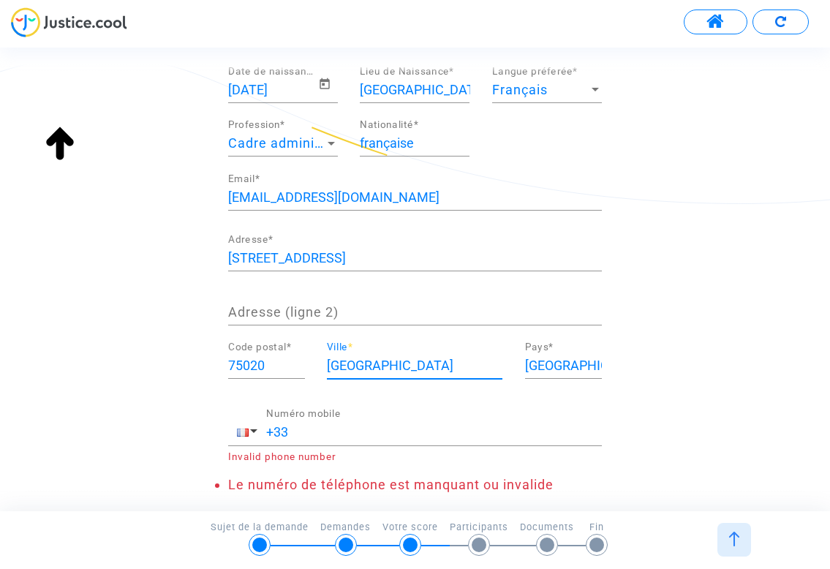
type input "PARIS"
click at [371, 437] on input "+33" at bounding box center [433, 432] width 335 height 15
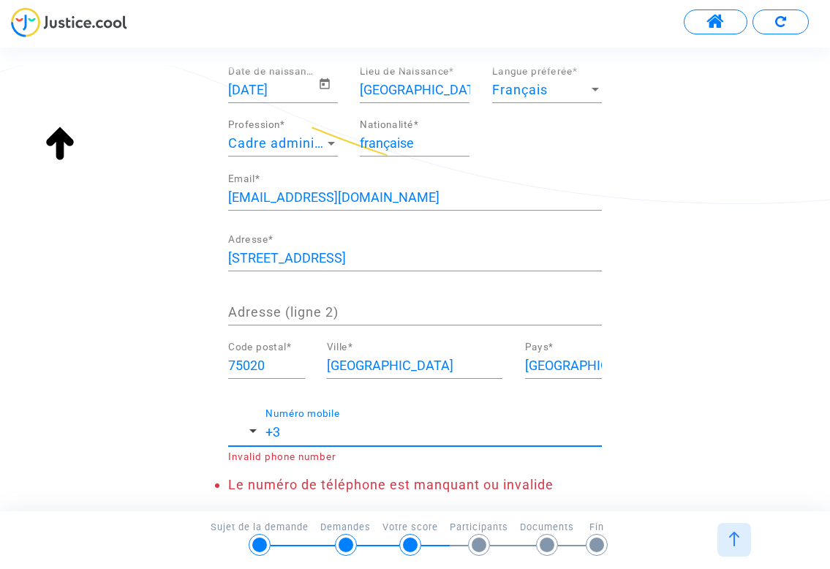
type input "+"
click at [252, 430] on span "button" at bounding box center [253, 431] width 7 height 4
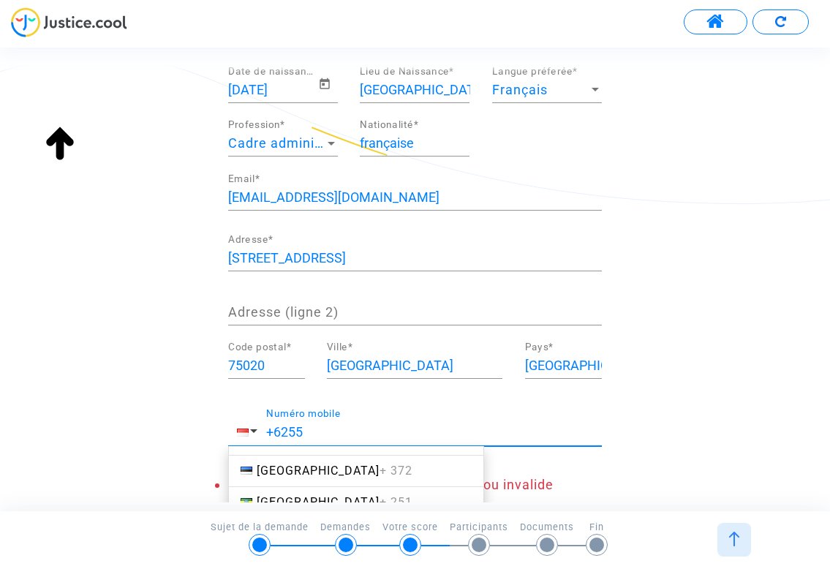
scroll to position [2212, 0]
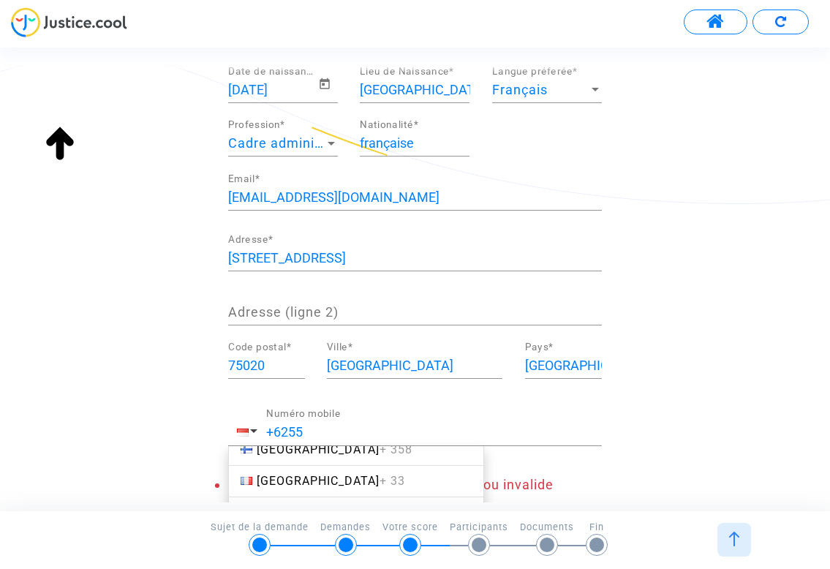
click at [294, 476] on span "France + 33" at bounding box center [331, 481] width 148 height 14
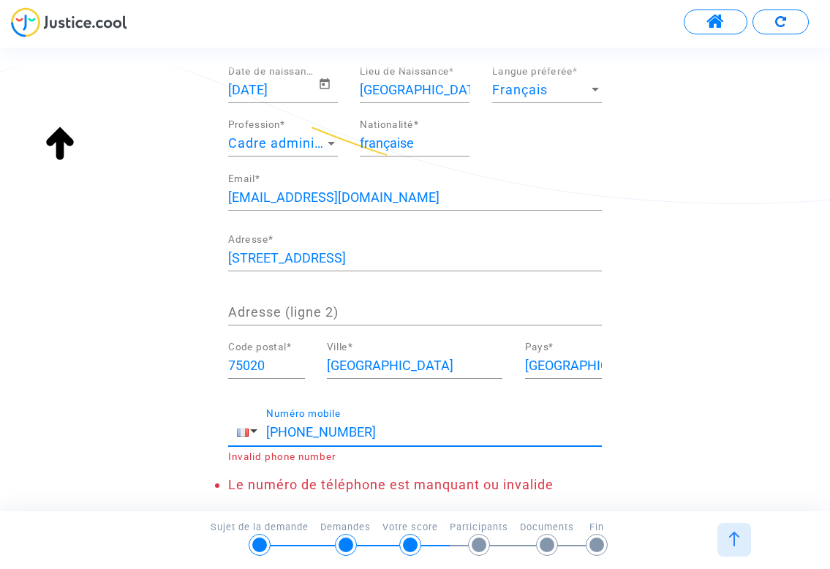
type input "+3362556770"
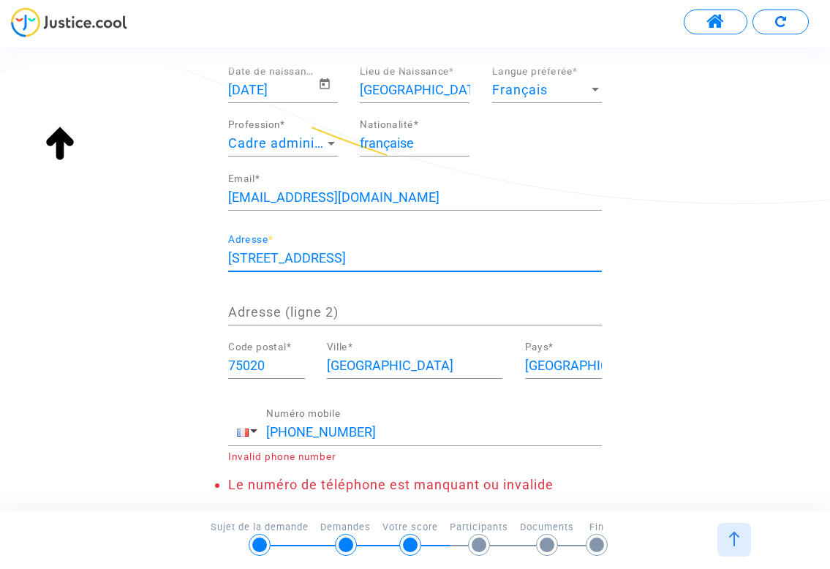
click at [239, 257] on input "51 RUE SAINT FARGEAU" at bounding box center [414, 258] width 373 height 15
click at [238, 257] on input "541 RUE SAINT FARGEAU" at bounding box center [414, 258] width 373 height 15
type input "541 RUE SAINT FARGEAU"
click at [297, 428] on input "+3362556770" at bounding box center [433, 432] width 335 height 15
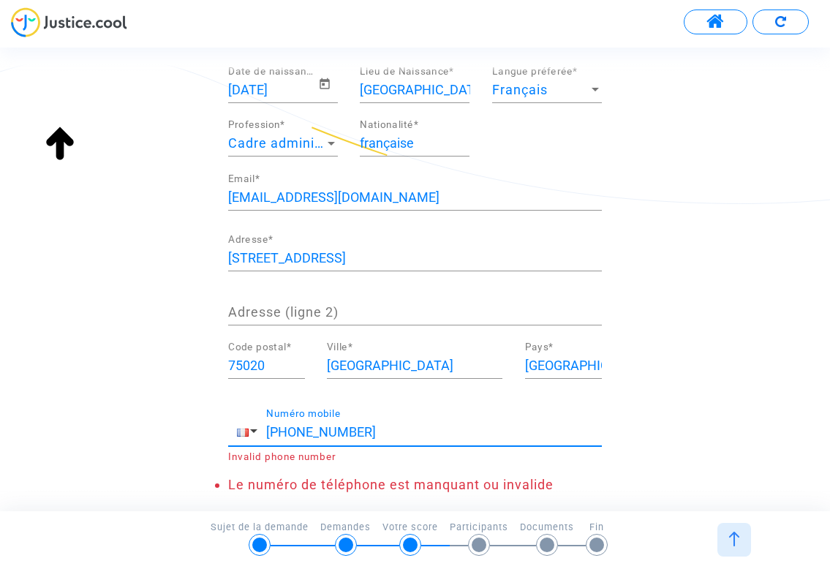
click at [303, 428] on input "+3362556770" at bounding box center [433, 432] width 335 height 15
paste input "4"
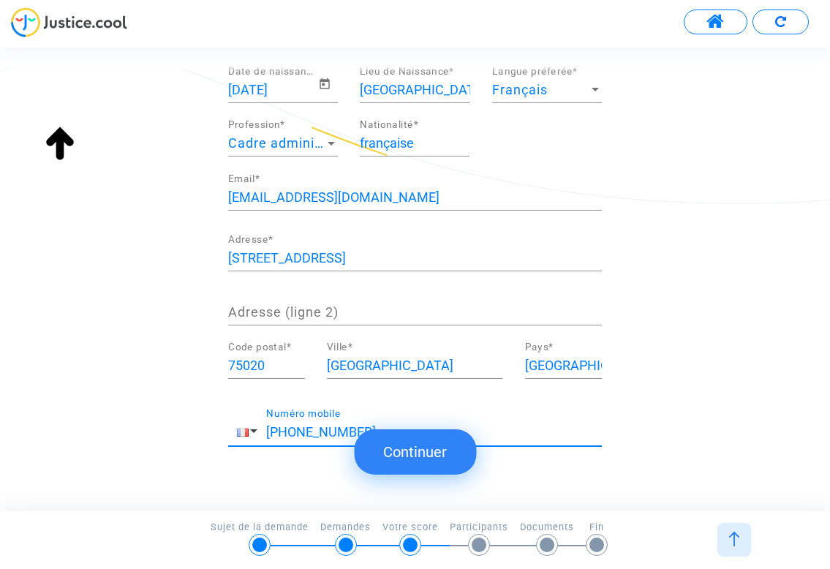
type input "+33624556770"
click at [244, 257] on input "541 RUE SAINT FARGEAU" at bounding box center [414, 258] width 373 height 15
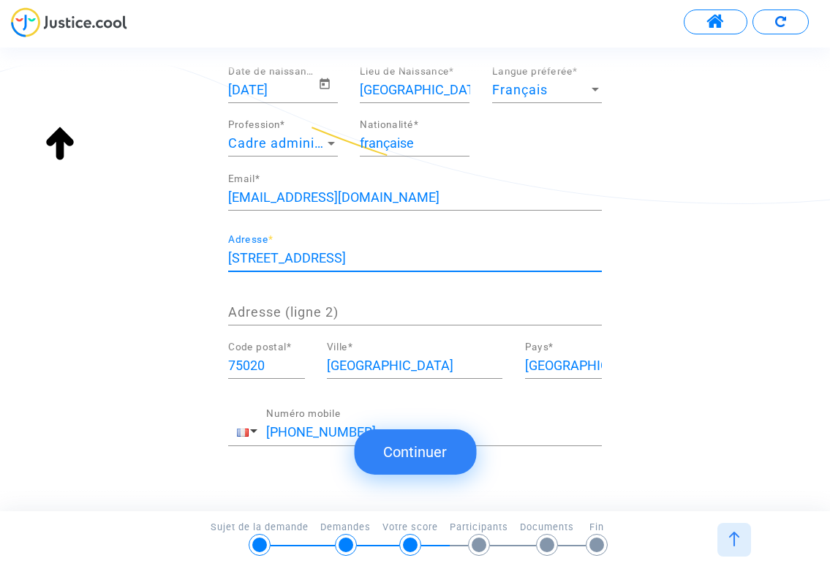
type input "51 RUE SAINT FARGEAU"
click at [433, 449] on button "Continuer" at bounding box center [415, 451] width 122 height 45
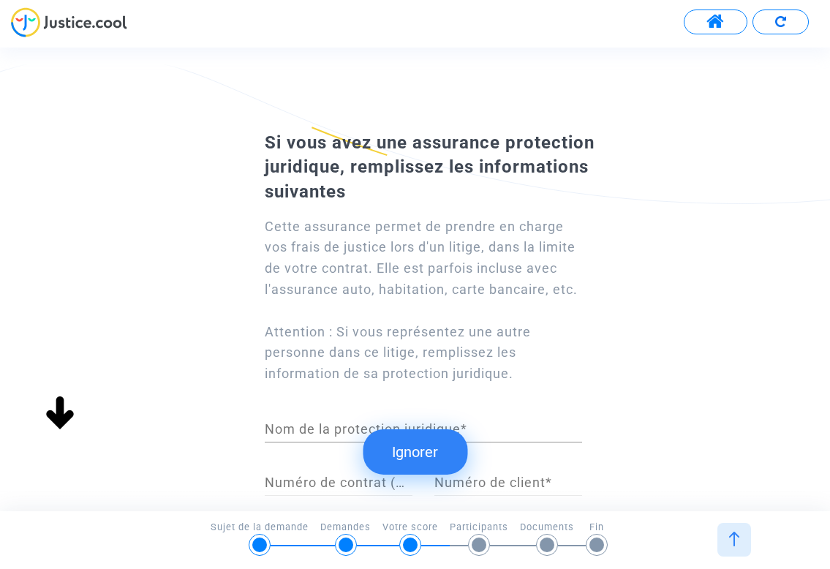
click at [439, 447] on button "Ignorer" at bounding box center [414, 451] width 105 height 45
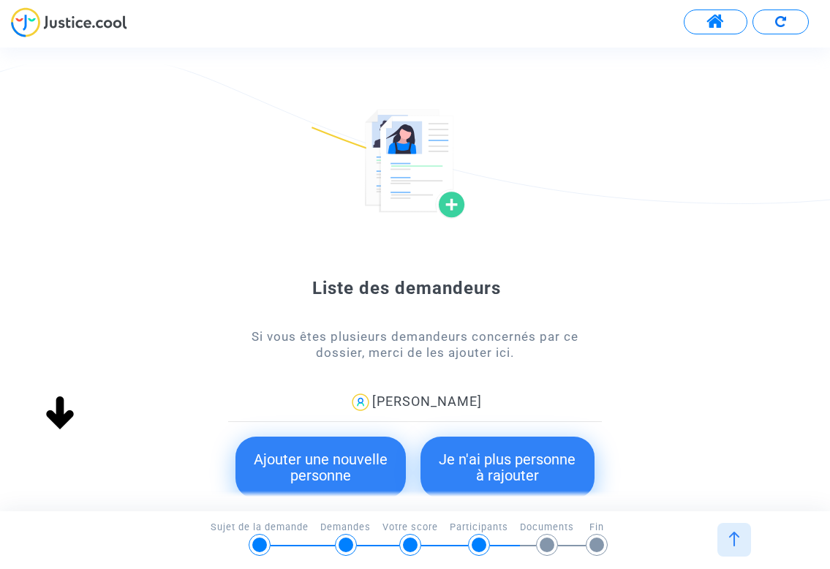
scroll to position [17, 0]
click at [512, 466] on button "Je n'ai plus personne à rajouter" at bounding box center [507, 467] width 174 height 62
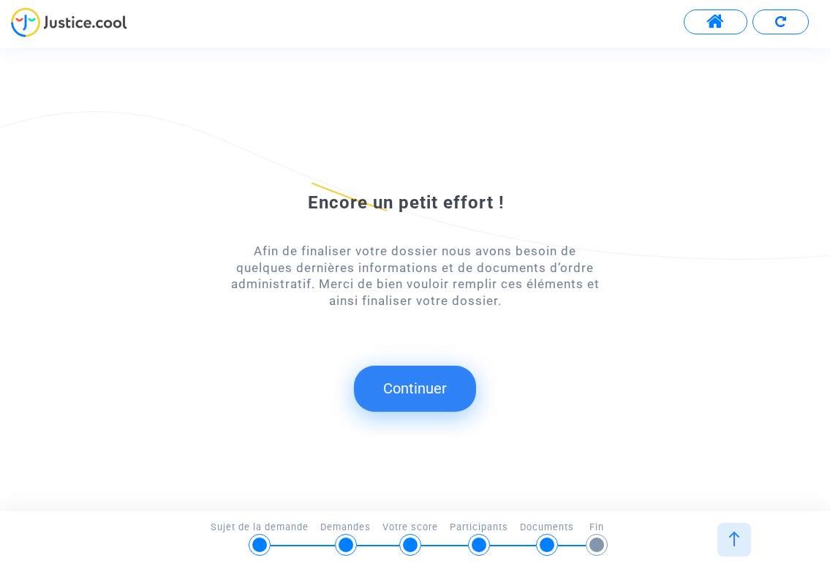
click at [445, 395] on button "Continuer" at bounding box center [415, 387] width 122 height 45
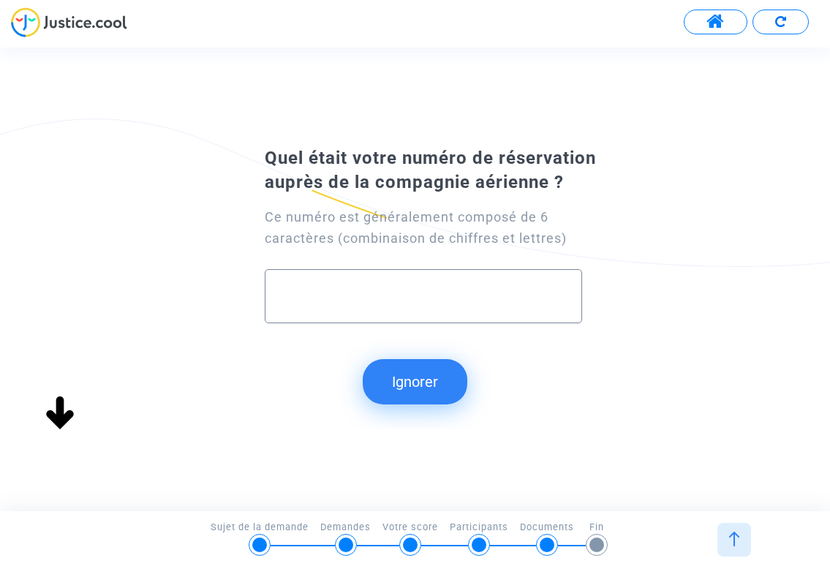
scroll to position [0, 0]
type input "WFHYGD"
click at [441, 373] on button "Continuer" at bounding box center [415, 381] width 122 height 45
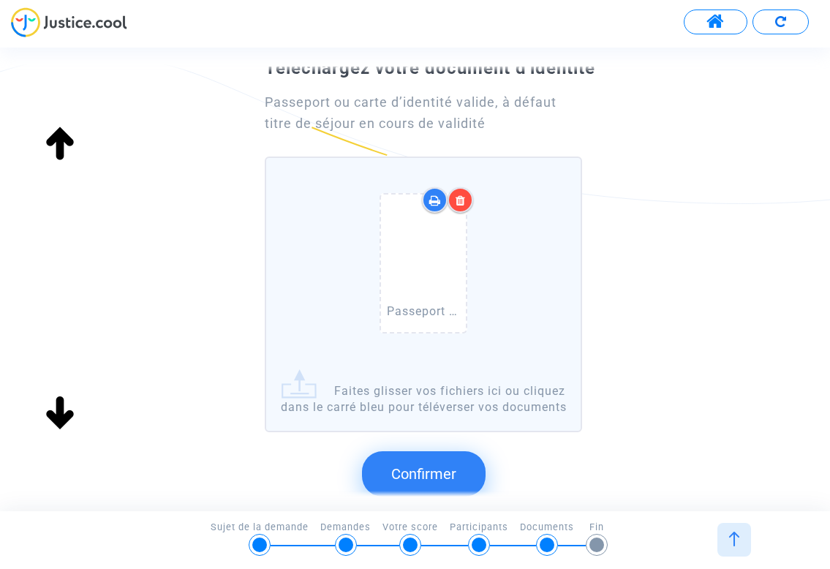
scroll to position [259, 0]
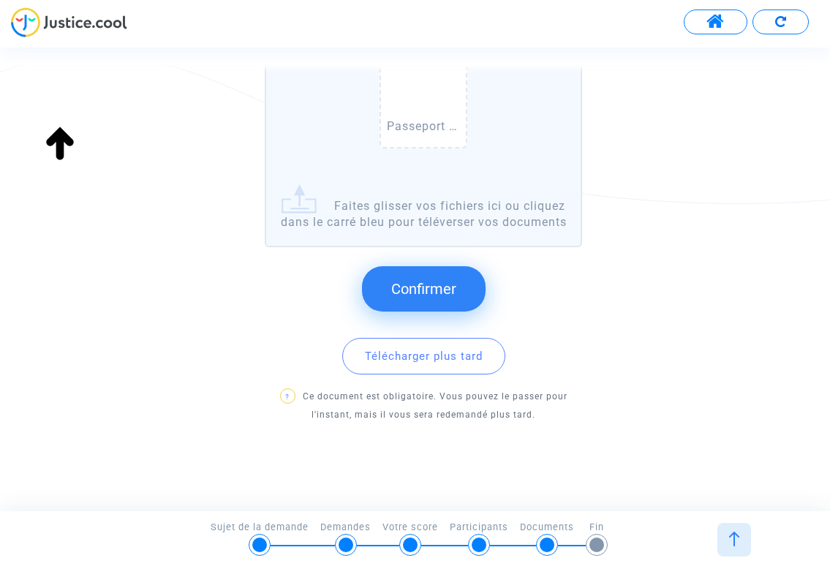
click at [452, 286] on span "Confirmer" at bounding box center [423, 289] width 65 height 18
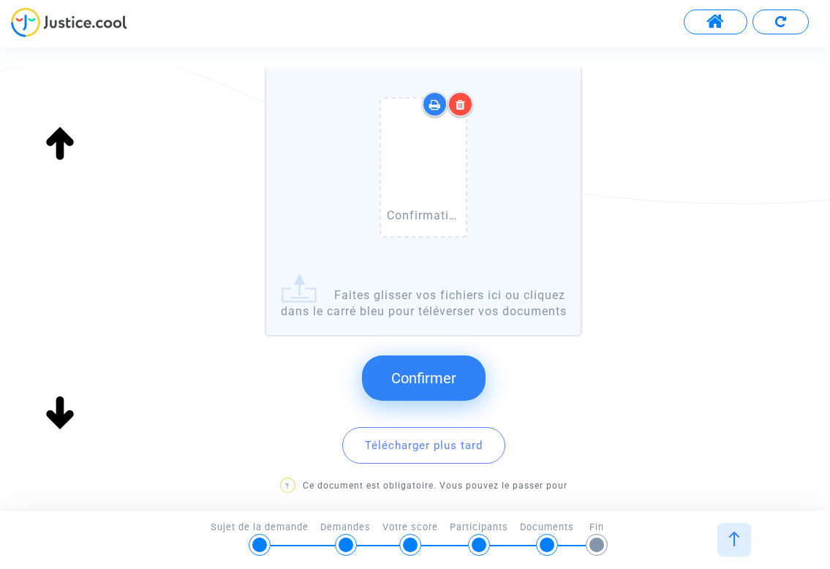
scroll to position [187, 0]
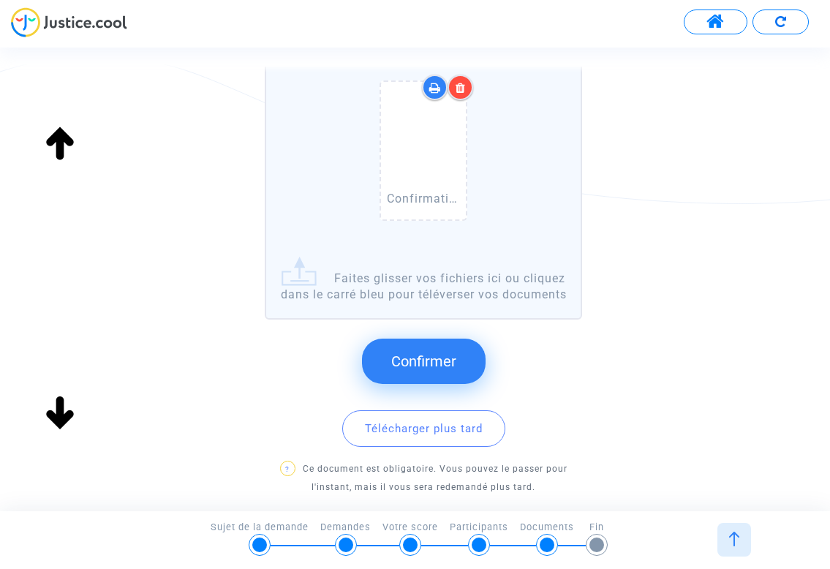
click at [454, 354] on span "Confirmer" at bounding box center [423, 361] width 65 height 18
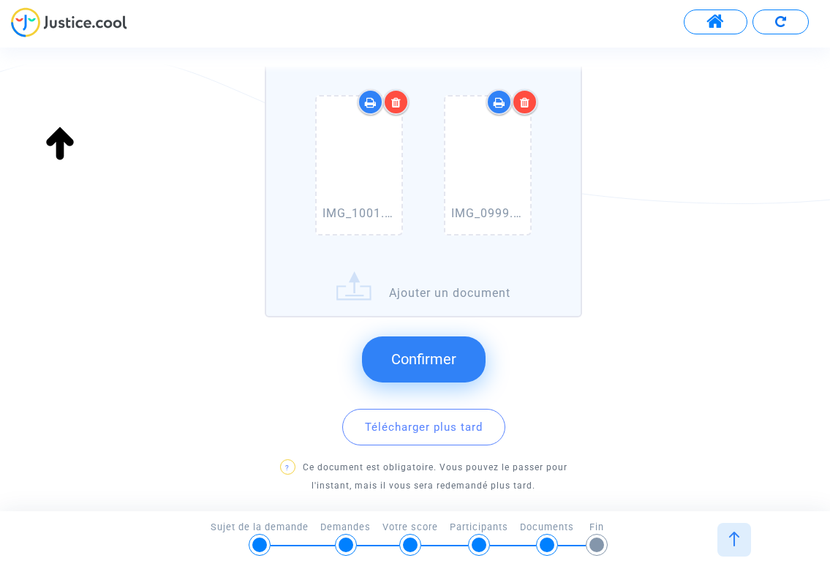
scroll to position [227, 0]
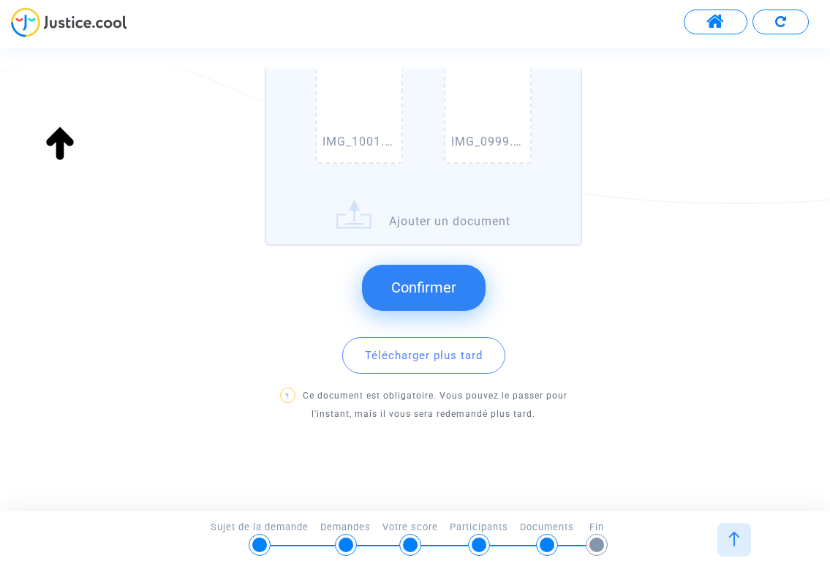
click at [433, 294] on span "Confirmer" at bounding box center [423, 287] width 65 height 18
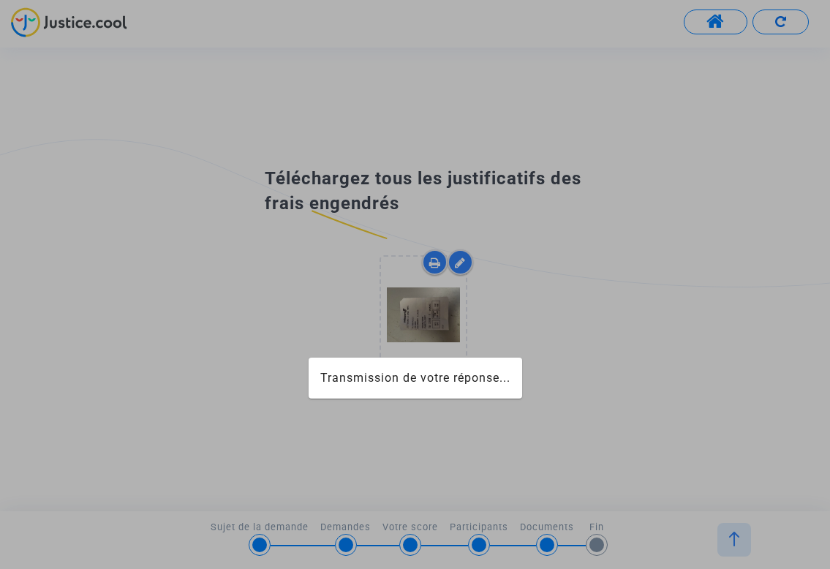
scroll to position [0, 0]
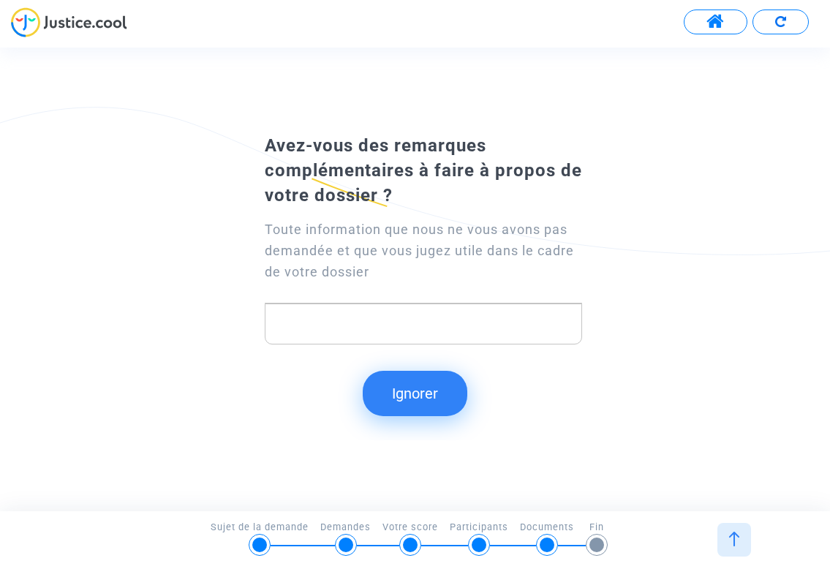
click at [316, 309] on div "Rich Text Editor, main" at bounding box center [423, 323] width 317 height 41
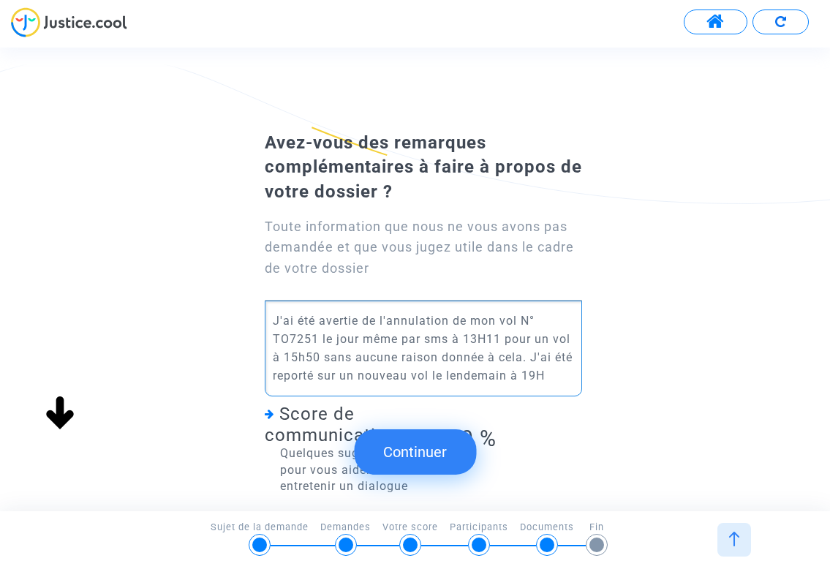
drag, startPoint x: 402, startPoint y: 334, endPoint x: 423, endPoint y: 335, distance: 21.2
click at [402, 335] on p "J'ai été avertie de l'annulation de mon vol N° TO7251 le jour même par sms à 13…" at bounding box center [424, 347] width 302 height 73
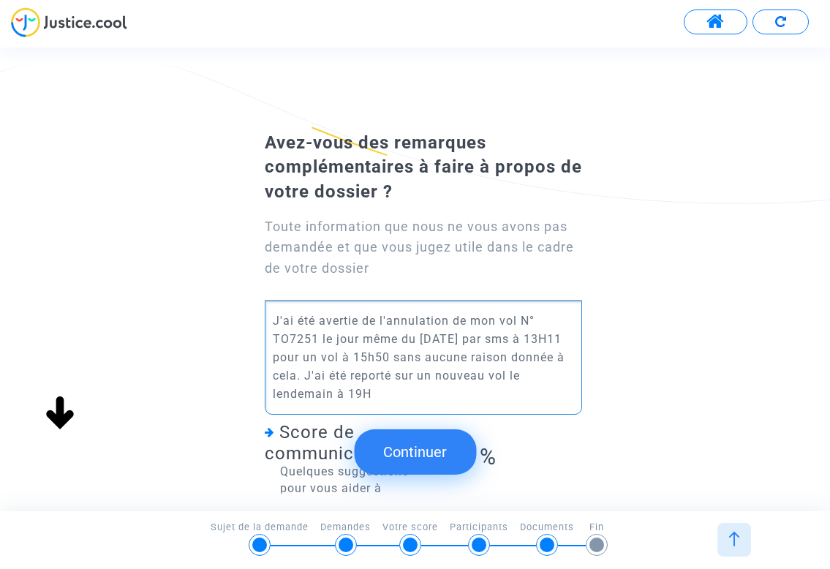
click at [457, 334] on p "J'ai été avertie de l'annulation de mon vol N° TO7251 le jour même du 08 08 202…" at bounding box center [424, 356] width 302 height 91
click at [439, 335] on p "J'ai été avertie de l'annulation de mon vol N° TO7251 le jour même du 08 08-202…" at bounding box center [424, 356] width 302 height 91
click at [352, 389] on p "J'ai été avertie de l'annulation de mon vol N° TO7251 le jour même du 08-08-202…" at bounding box center [424, 356] width 302 height 91
click at [406, 400] on p "J'ai été avertie de l'annulation de mon vol N° TO7251 le jour même du 08-08-202…" at bounding box center [424, 356] width 302 height 91
click at [425, 447] on button "Continuer" at bounding box center [415, 451] width 122 height 45
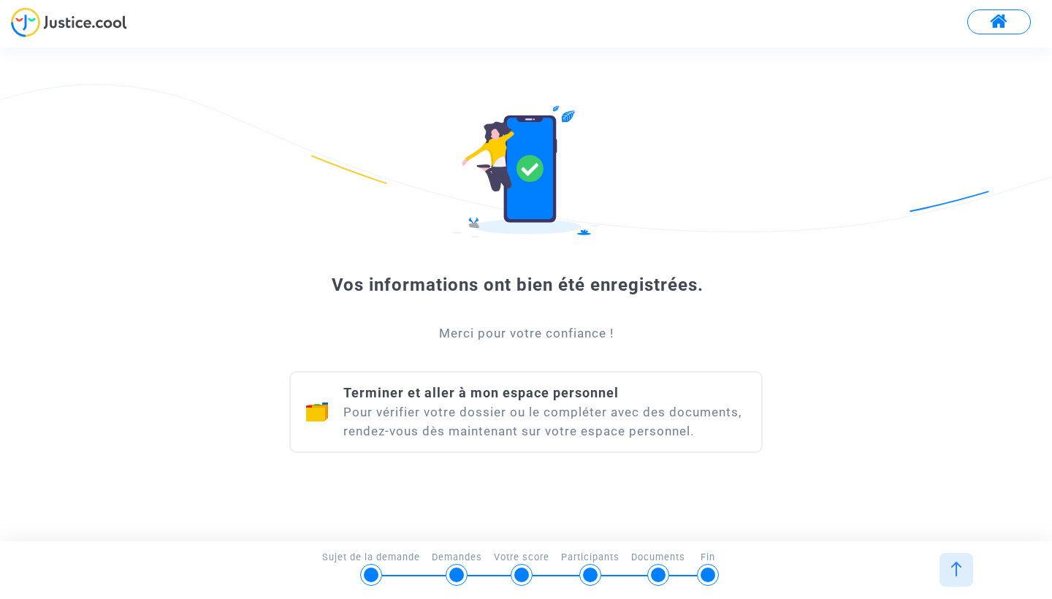
click at [509, 409] on div "Terminer et aller à mon espace personnel Pour vérifier votre dossier ou le comp…" at bounding box center [544, 412] width 403 height 57
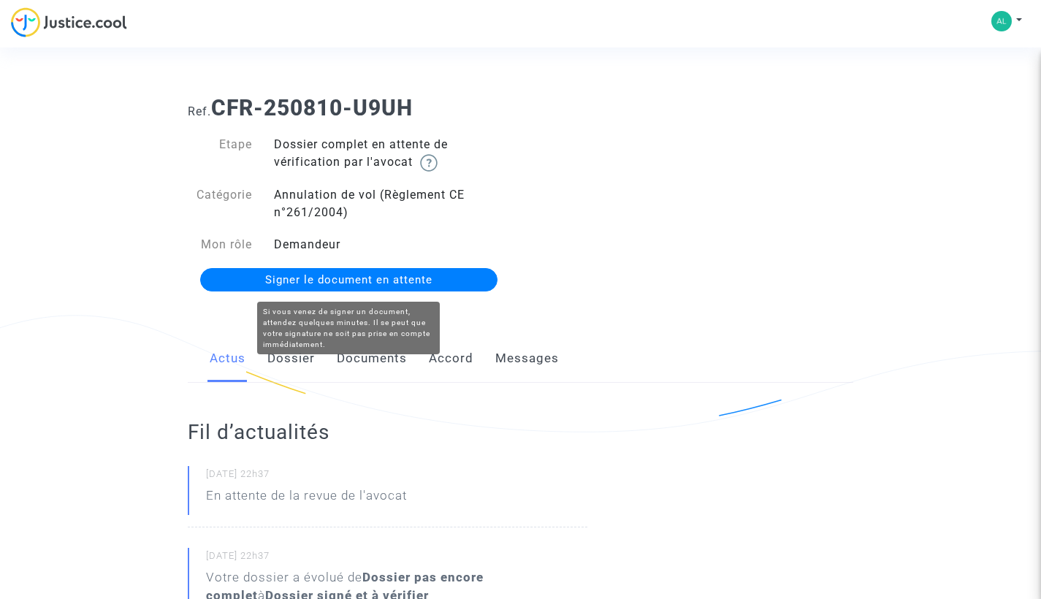
click at [407, 284] on span "Signer le document en attente" at bounding box center [348, 279] width 167 height 13
click at [421, 280] on span "Signer le document en attente" at bounding box center [354, 279] width 167 height 13
